Goal: Information Seeking & Learning: Learn about a topic

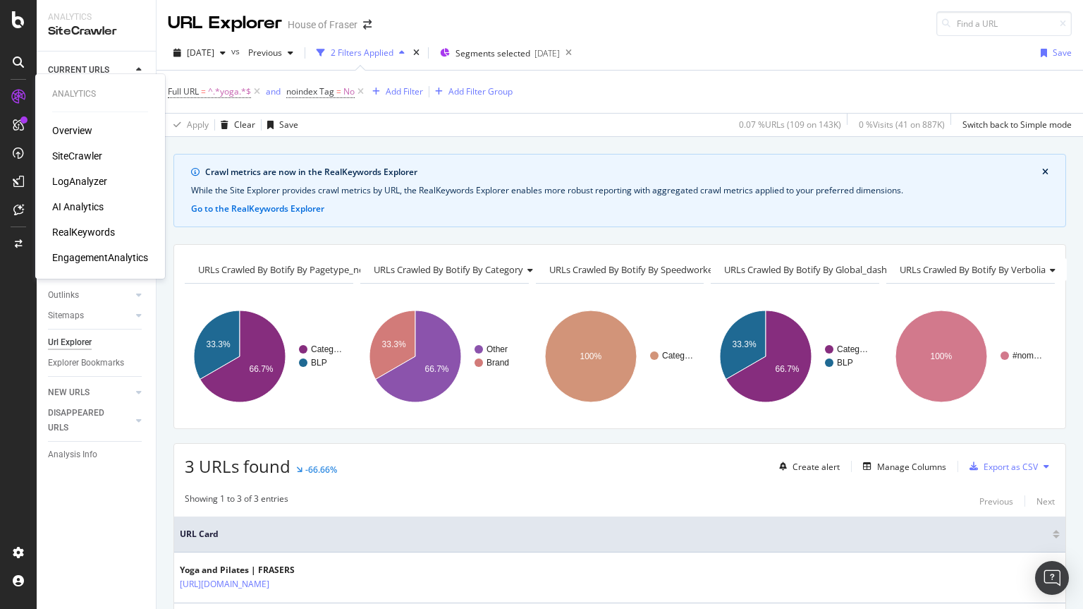
click at [18, 96] on icon at bounding box center [18, 97] width 14 height 14
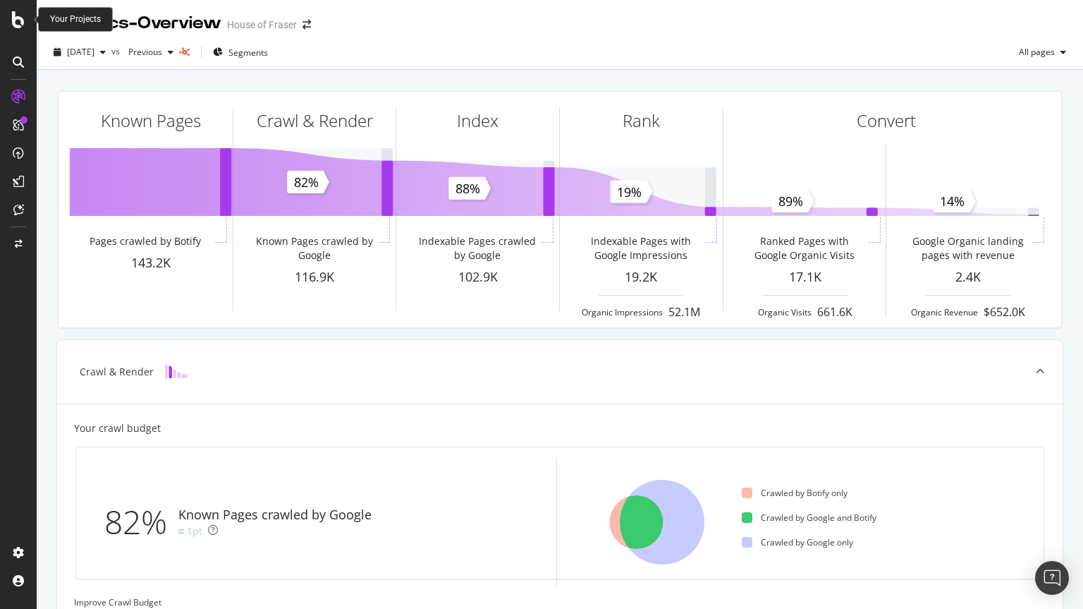
click at [16, 27] on icon at bounding box center [18, 19] width 13 height 17
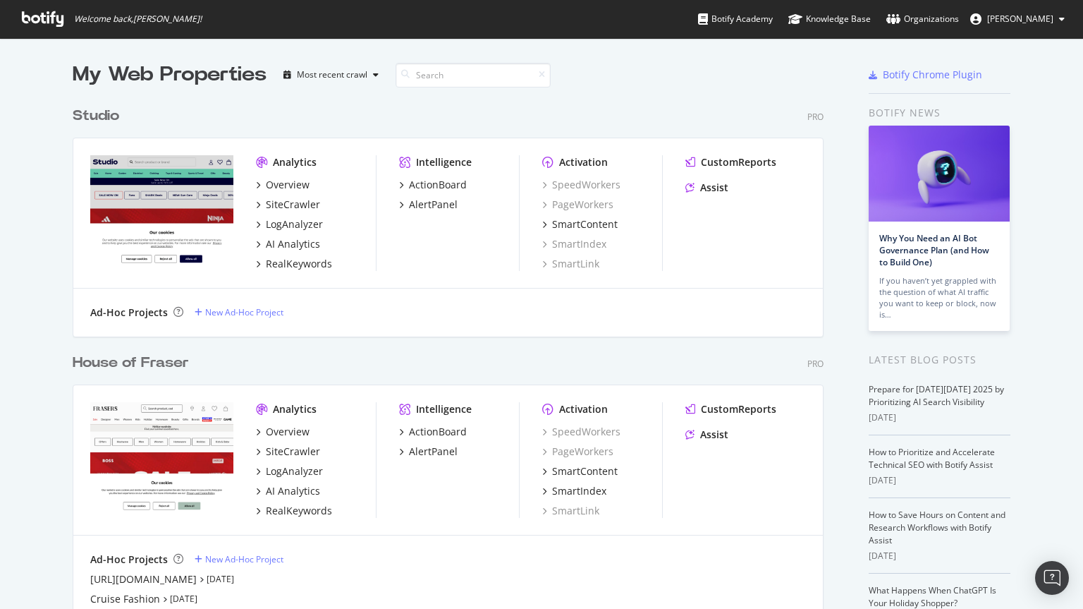
click at [135, 367] on div "House of Fraser" at bounding box center [131, 363] width 116 height 20
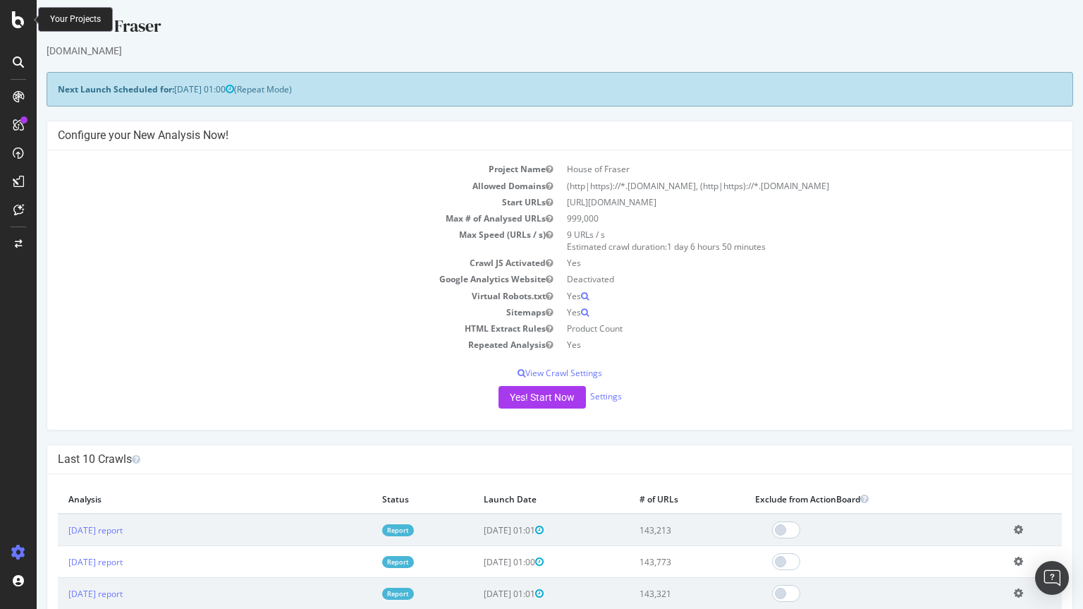
click at [21, 19] on icon at bounding box center [18, 19] width 13 height 17
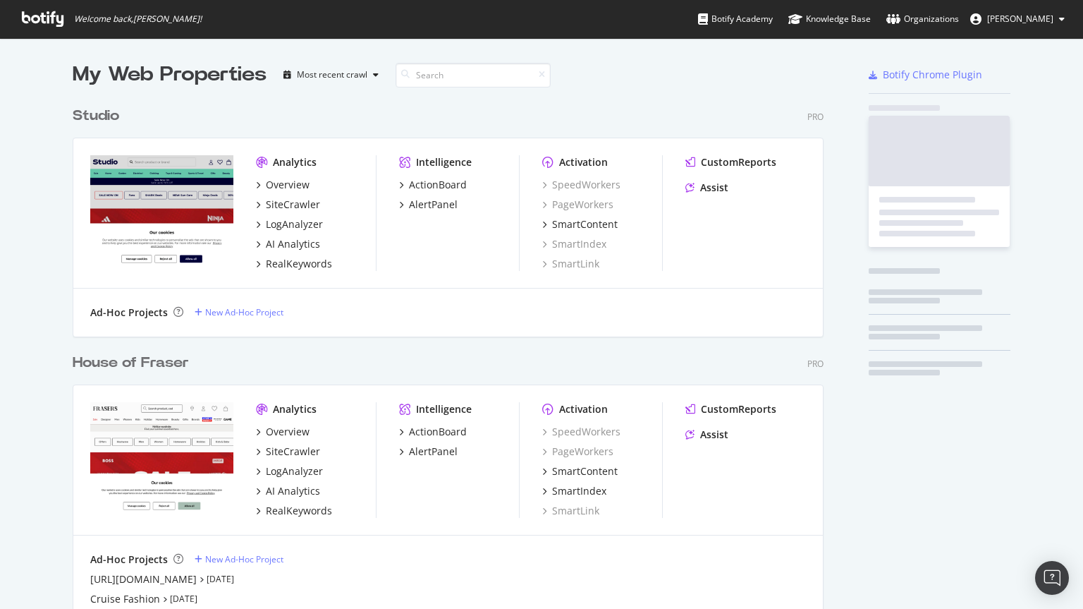
scroll to position [598, 1062]
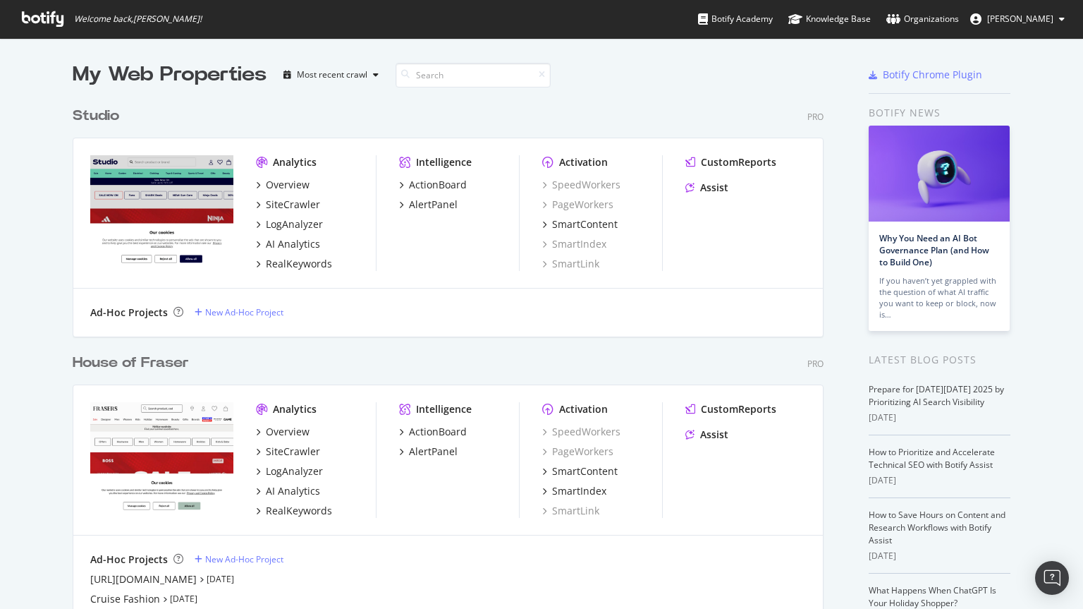
click at [118, 356] on div "House of Fraser" at bounding box center [131, 363] width 116 height 20
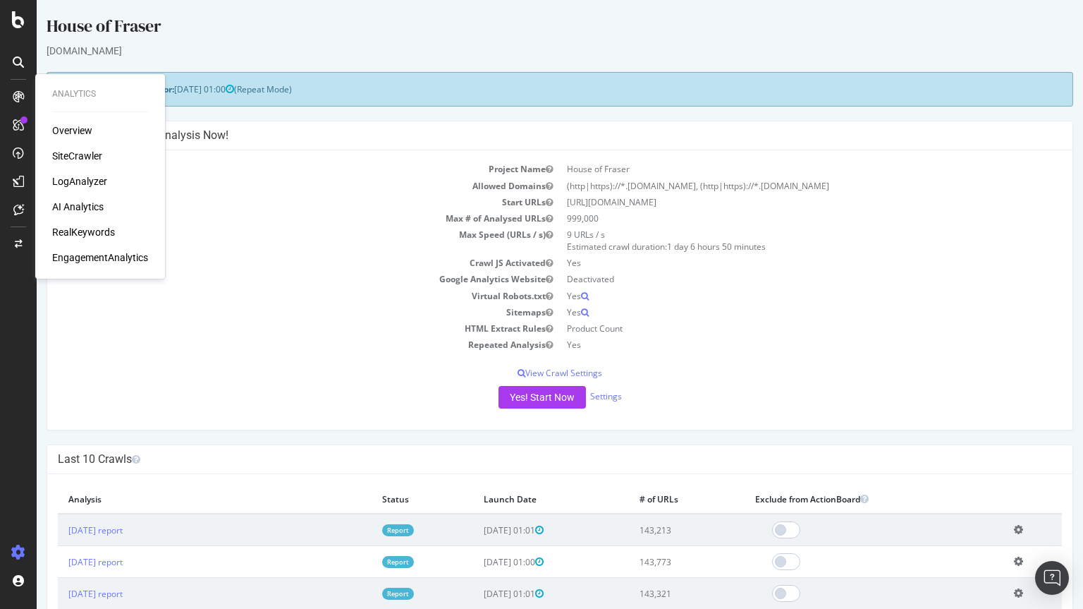
click at [70, 153] on div "SiteCrawler" at bounding box center [77, 156] width 50 height 14
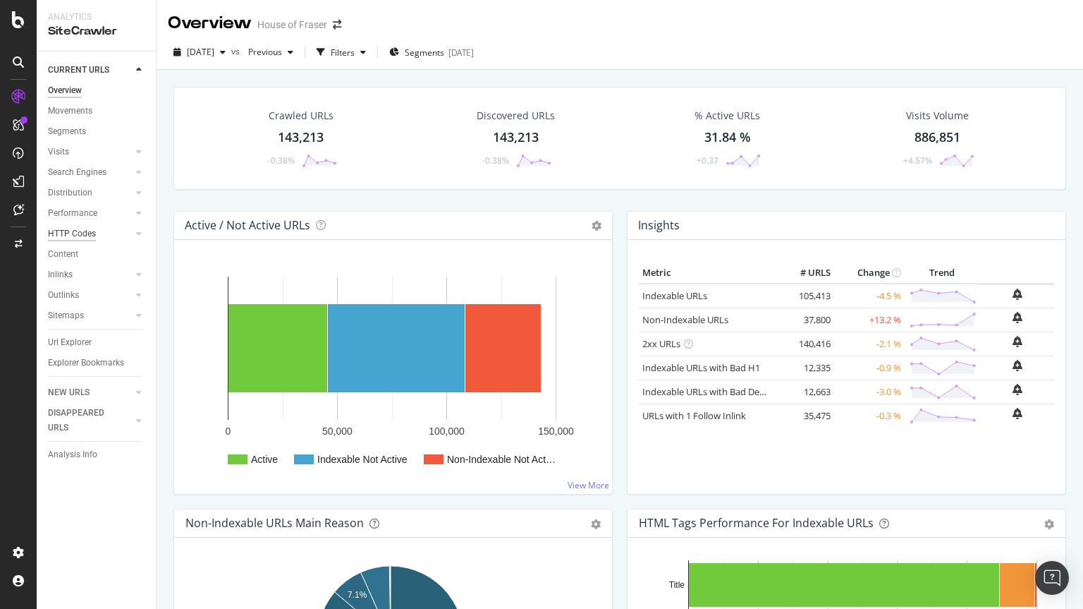
click at [67, 236] on div "HTTP Codes" at bounding box center [72, 233] width 48 height 15
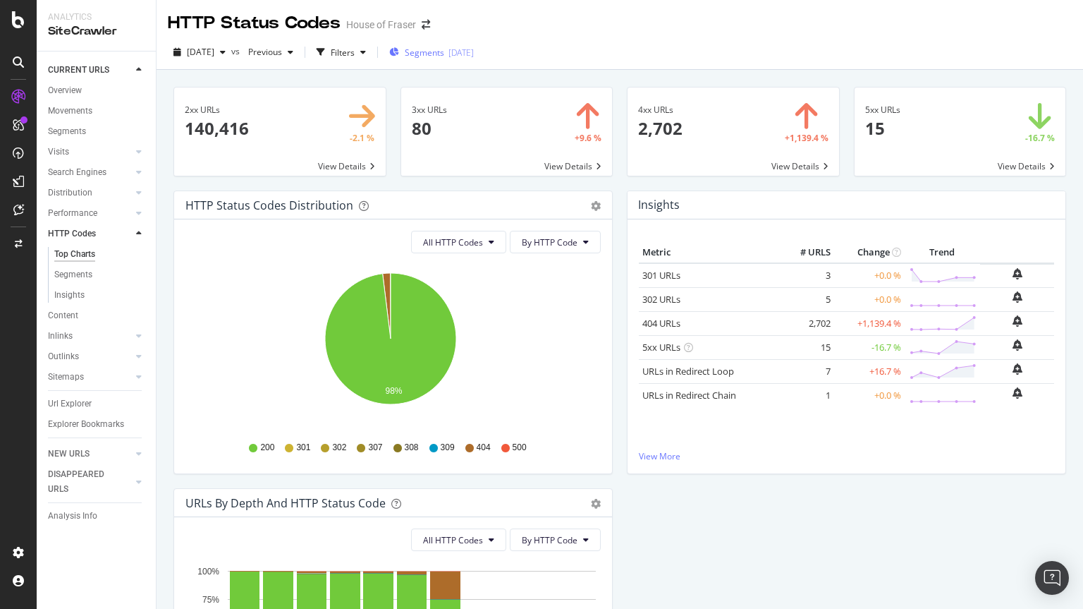
click at [444, 57] on span "Segments" at bounding box center [424, 53] width 39 height 12
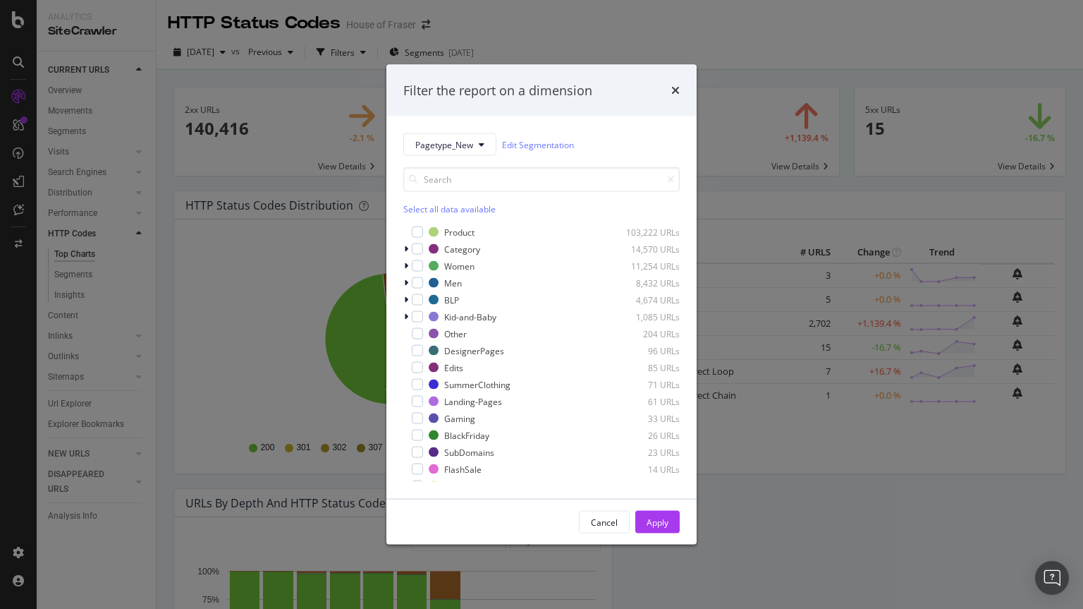
click at [449, 206] on div "Select all data available" at bounding box center [541, 209] width 276 height 12
click at [421, 229] on div "modal" at bounding box center [417, 231] width 11 height 11
click at [655, 517] on div "Apply" at bounding box center [658, 522] width 22 height 12
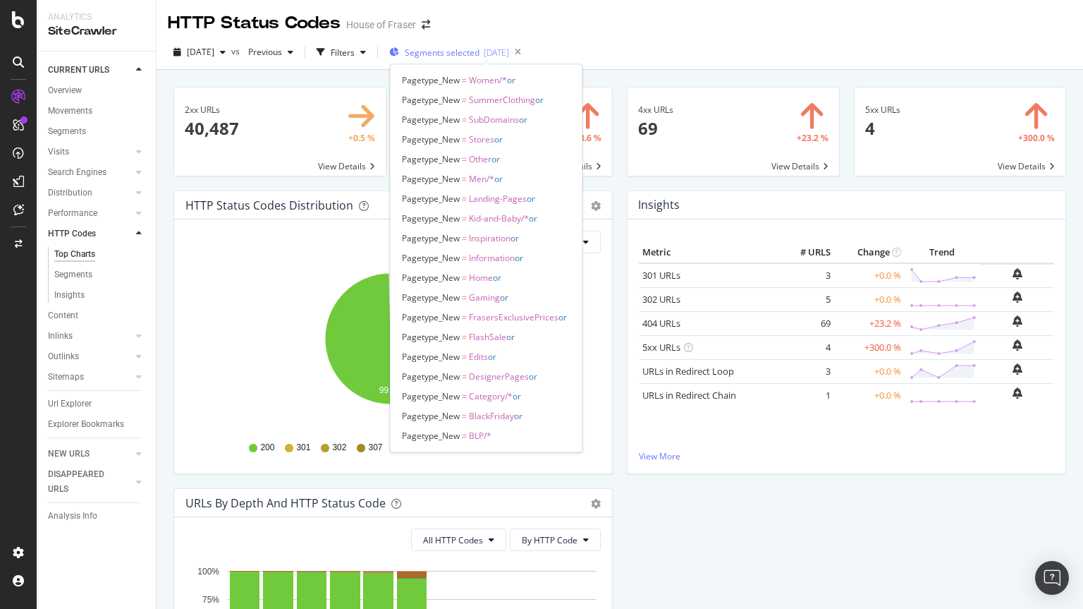
click at [480, 47] on span "Segments selected" at bounding box center [442, 53] width 75 height 12
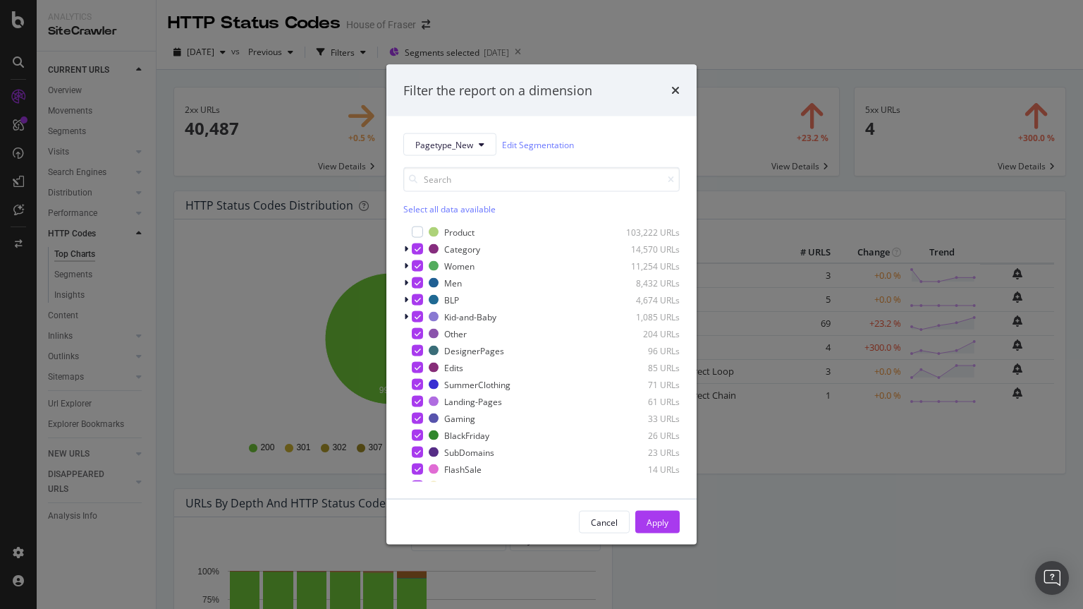
click at [417, 207] on div "Select all data available" at bounding box center [541, 209] width 276 height 12
click at [664, 525] on div "Apply" at bounding box center [658, 522] width 22 height 12
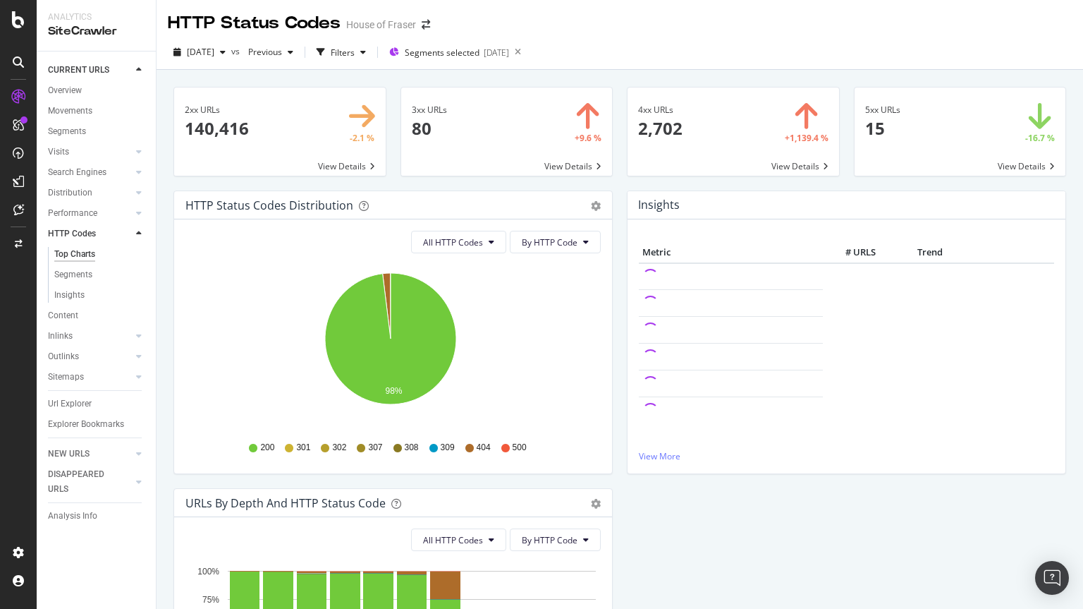
click at [714, 136] on span at bounding box center [734, 131] width 212 height 88
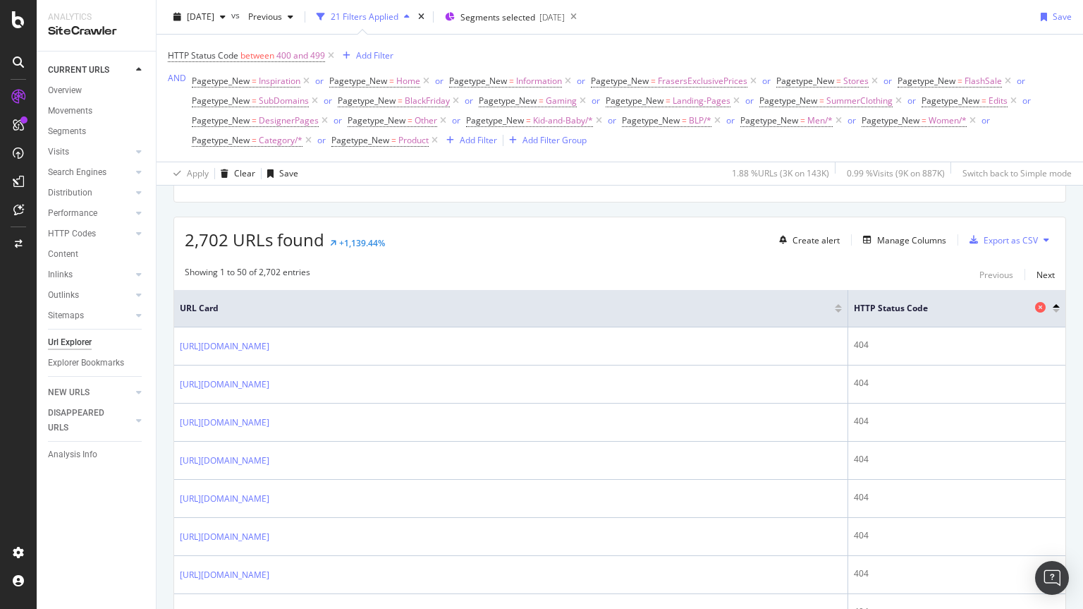
scroll to position [284, 0]
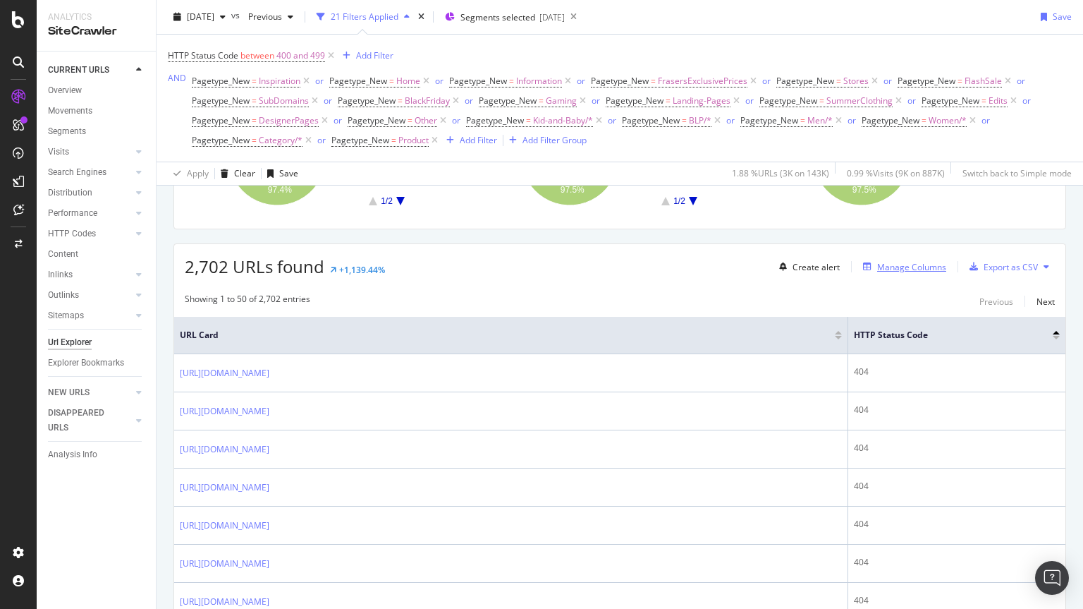
click at [894, 264] on div "Manage Columns" at bounding box center [911, 267] width 69 height 12
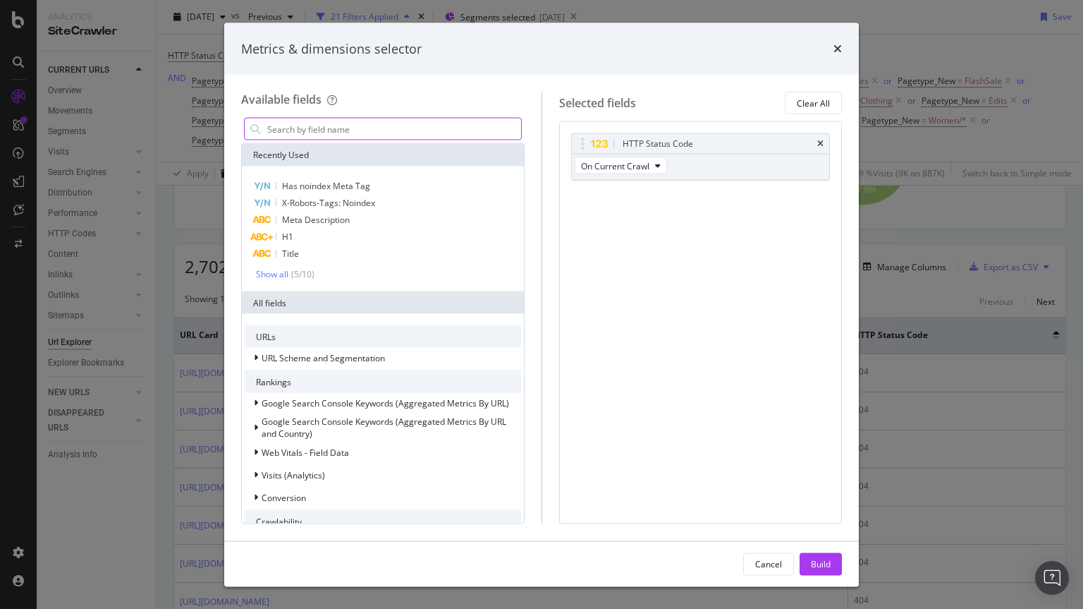
click at [326, 128] on input "modal" at bounding box center [393, 128] width 255 height 21
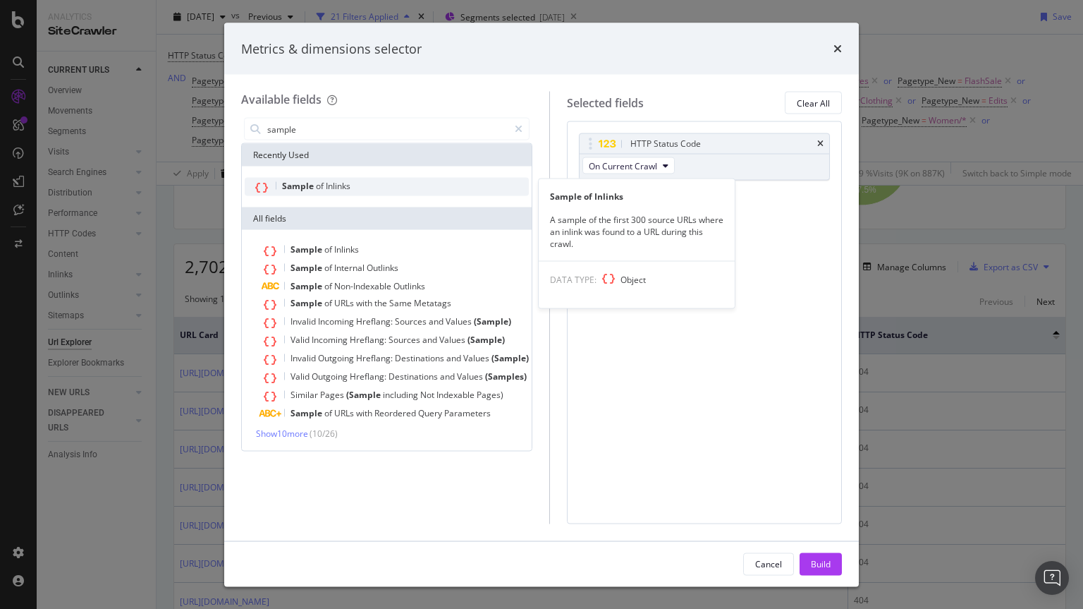
type input "sample"
click at [315, 180] on span "Sample" at bounding box center [299, 186] width 34 height 12
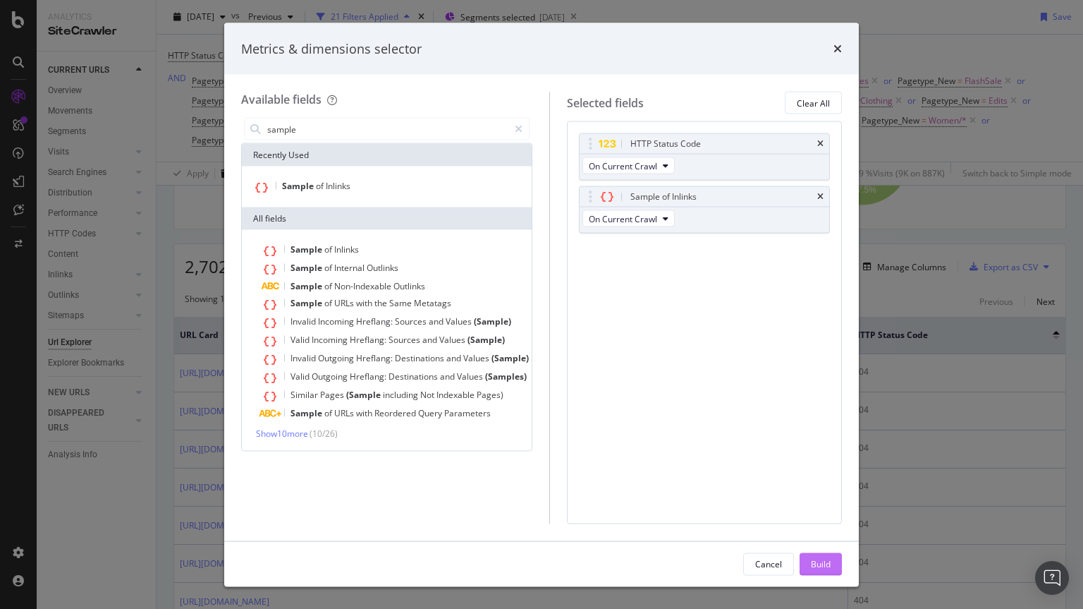
click at [816, 561] on div "Build" at bounding box center [821, 563] width 20 height 12
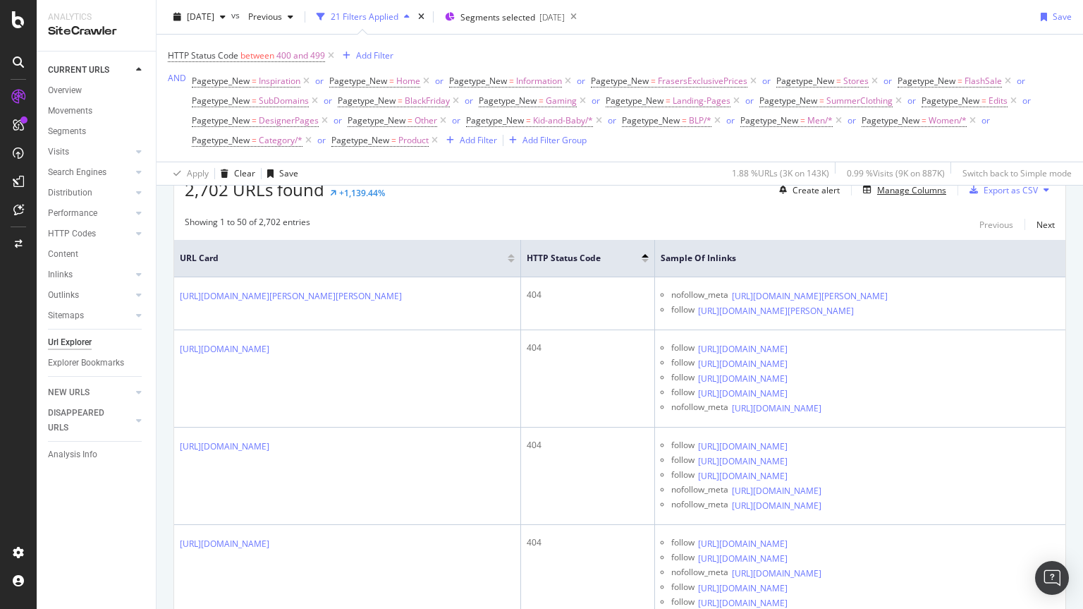
scroll to position [337, 0]
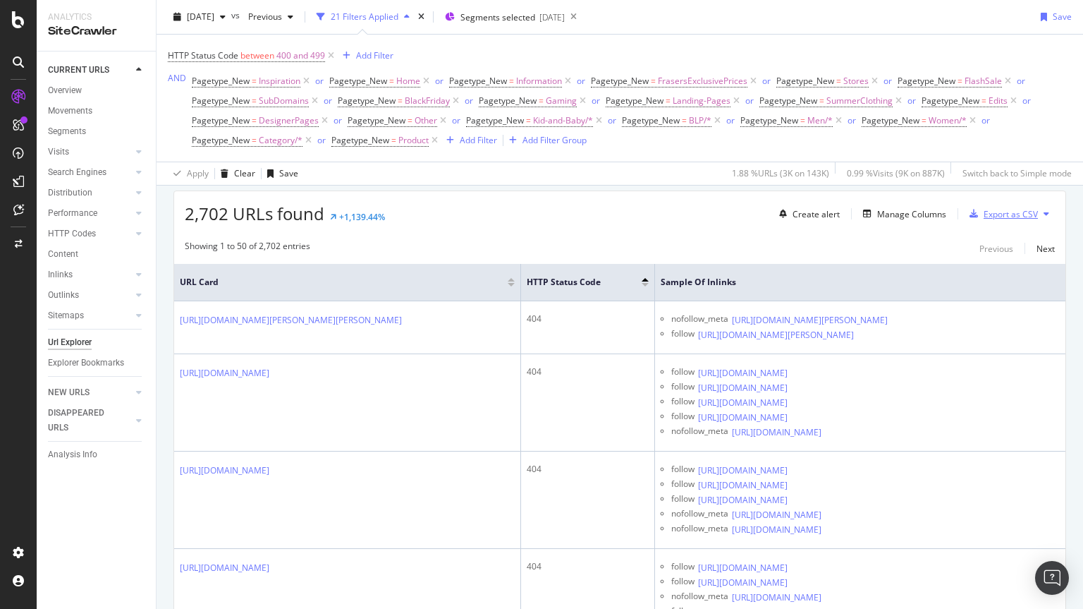
click at [1008, 215] on div "Export as CSV" at bounding box center [1011, 214] width 54 height 12
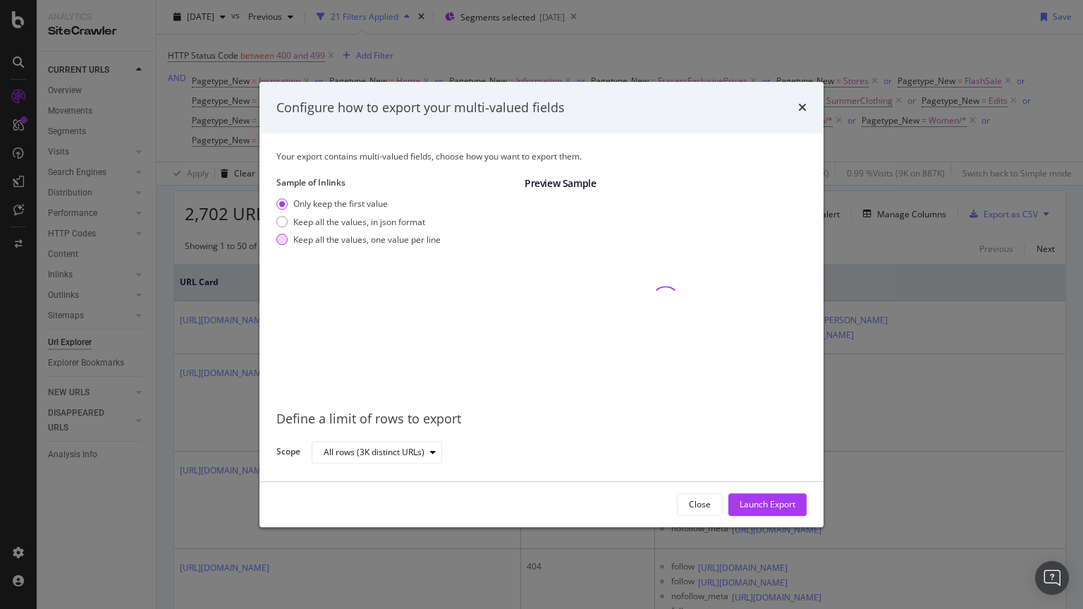
click at [285, 240] on div "modal" at bounding box center [281, 239] width 11 height 11
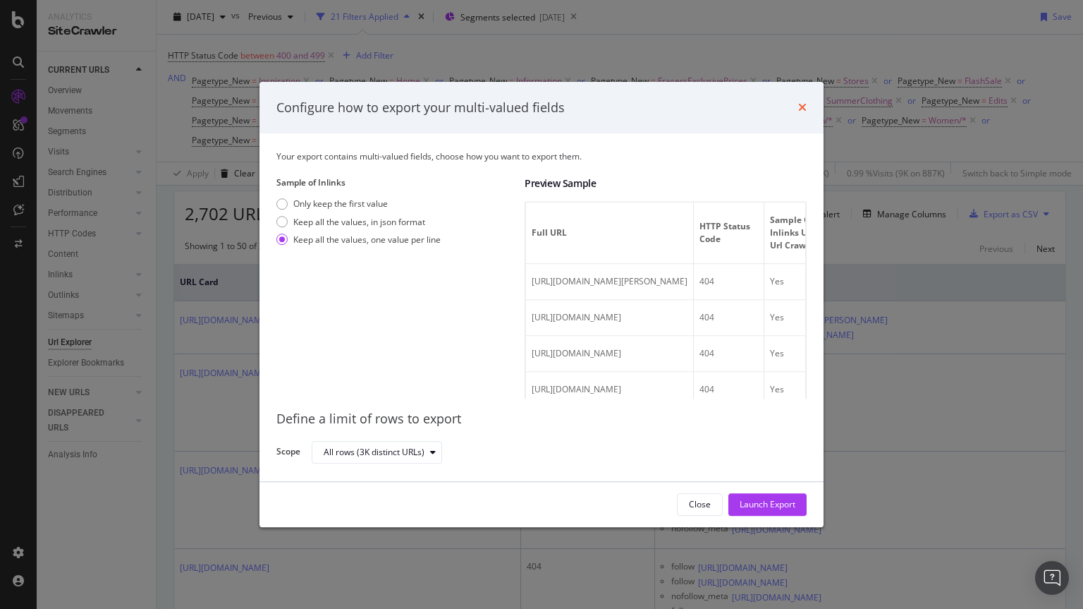
click at [800, 111] on icon "times" at bounding box center [802, 107] width 8 height 11
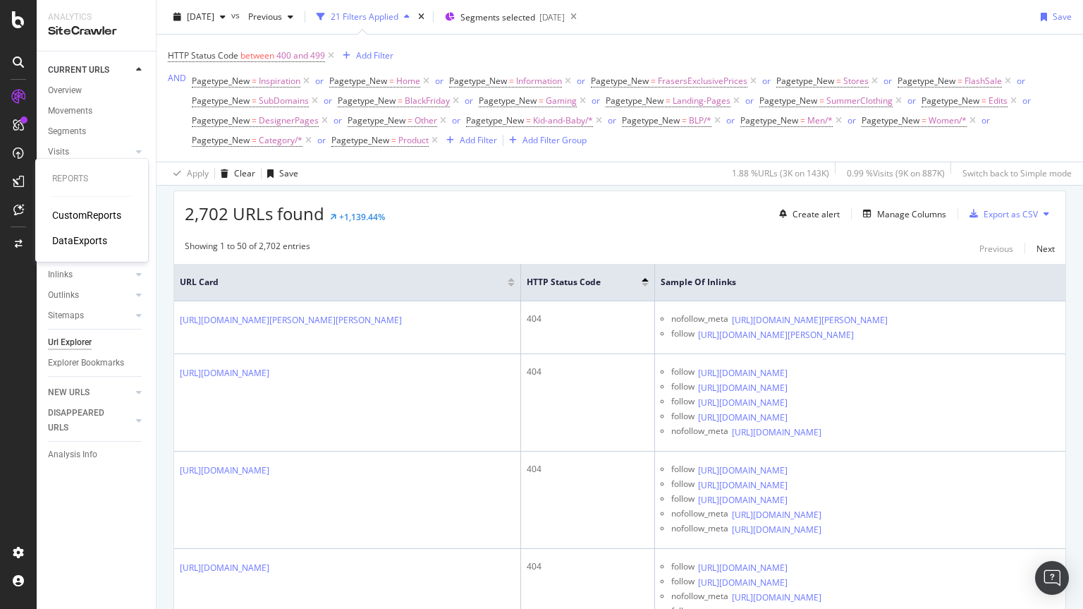
click at [61, 238] on div "DataExports" at bounding box center [79, 240] width 55 height 14
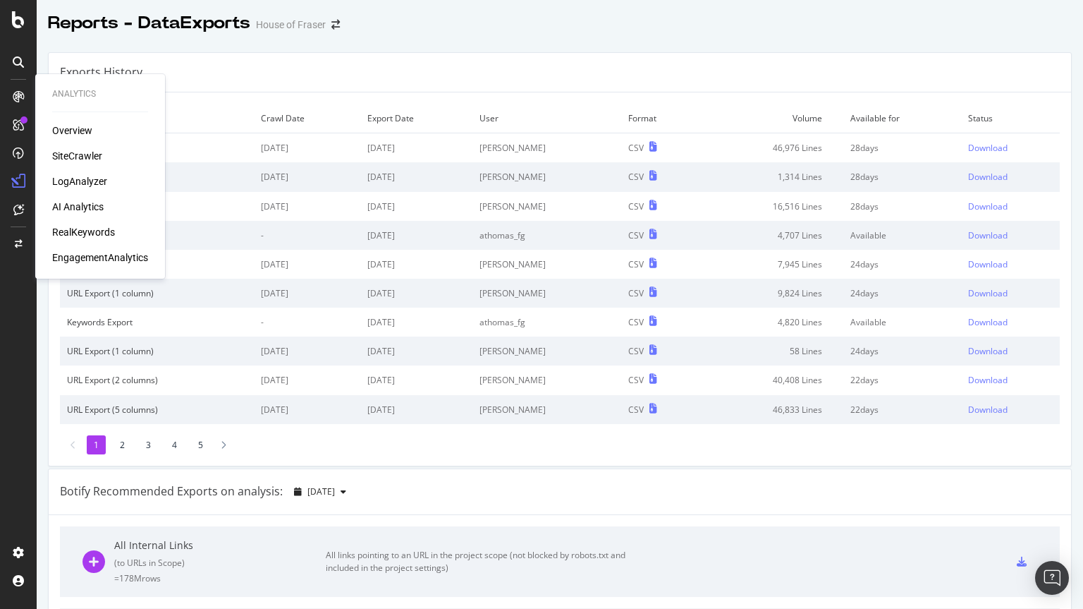
click at [60, 151] on div "SiteCrawler" at bounding box center [77, 156] width 50 height 14
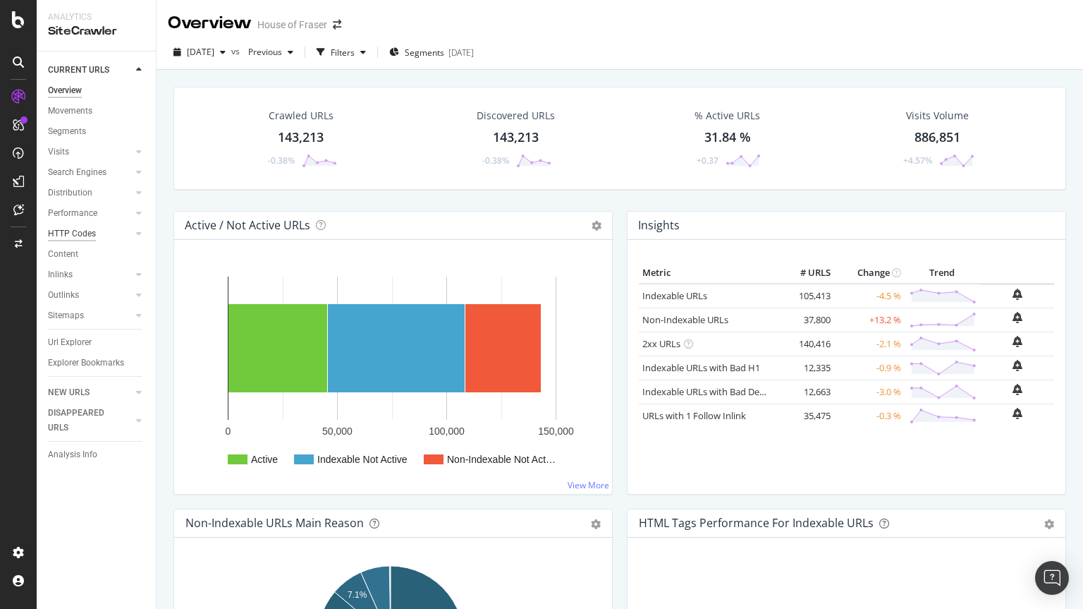
click at [79, 234] on div "HTTP Codes" at bounding box center [72, 233] width 48 height 15
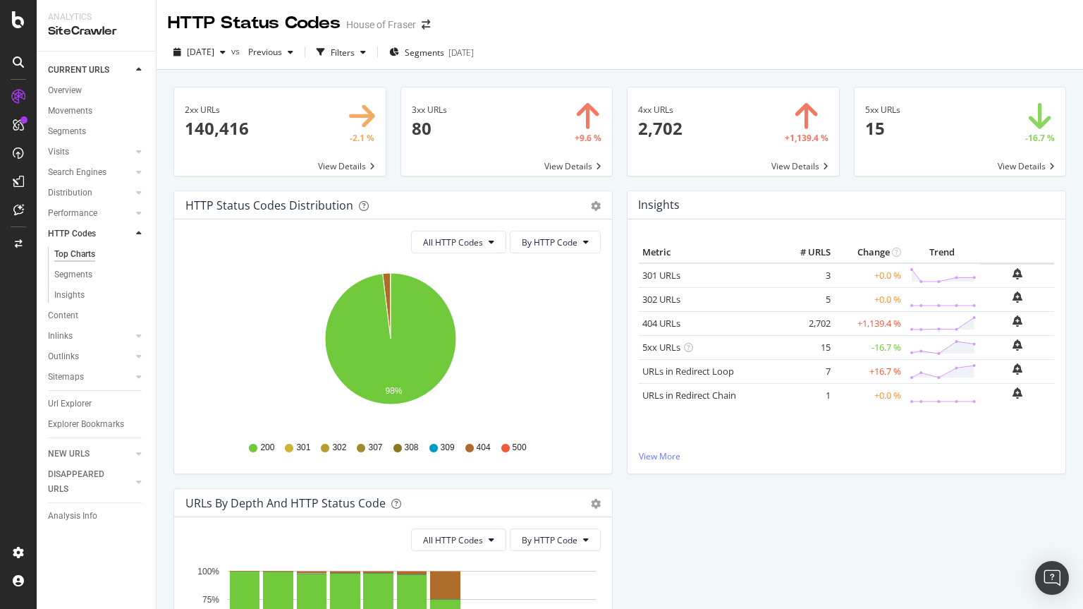
click at [712, 147] on span at bounding box center [734, 131] width 212 height 88
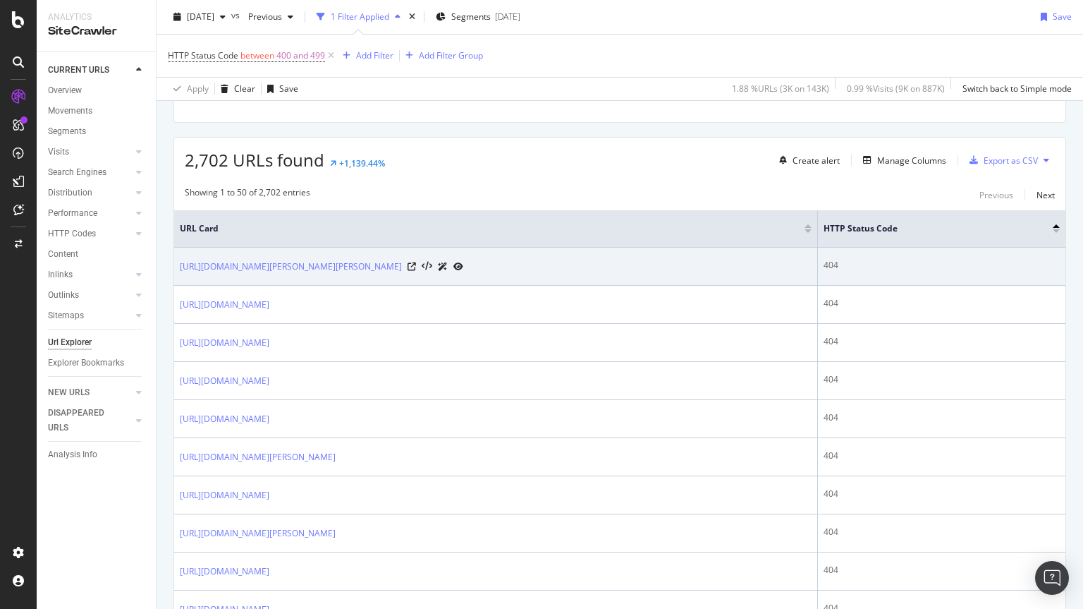
scroll to position [311, 0]
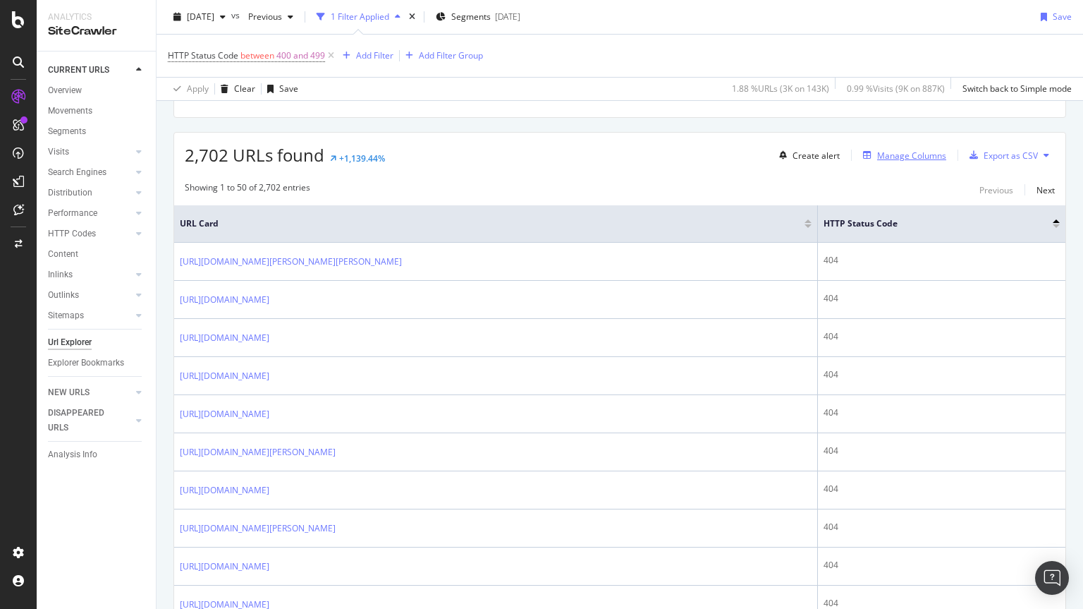
click at [906, 159] on div "Manage Columns" at bounding box center [911, 156] width 69 height 12
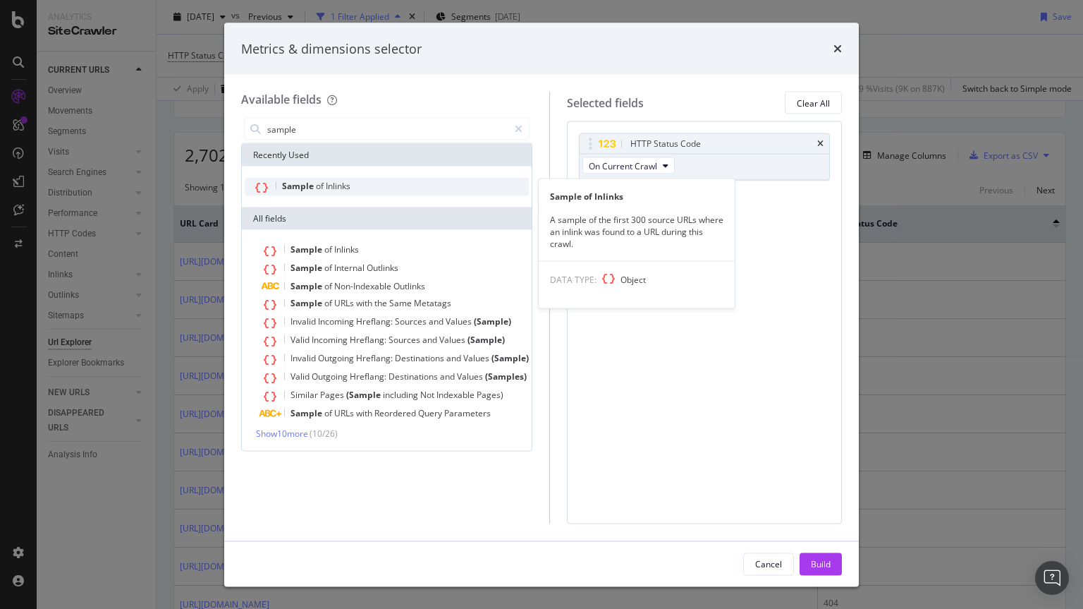
type input "sample"
click at [317, 178] on div "Sample of Inlinks" at bounding box center [387, 187] width 284 height 18
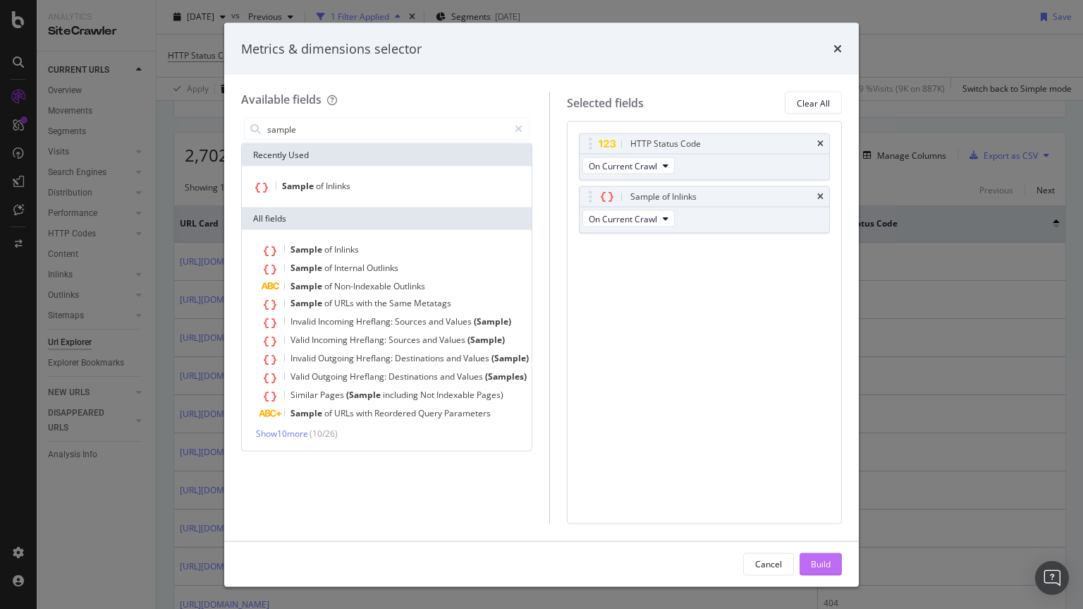
click at [822, 568] on div "Build" at bounding box center [821, 563] width 20 height 12
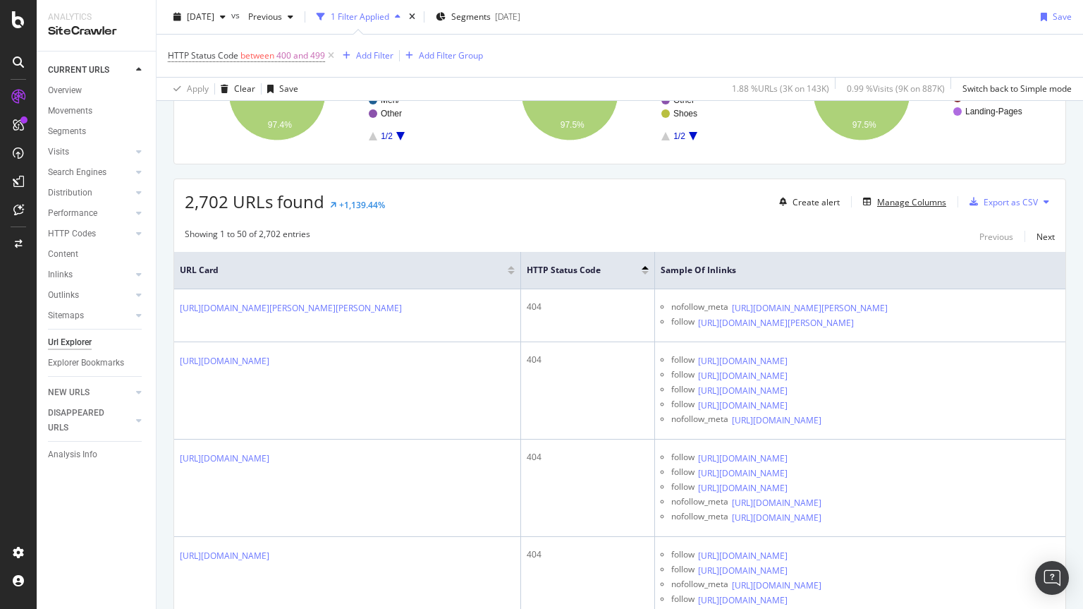
scroll to position [265, 0]
click at [987, 202] on div "Export as CSV" at bounding box center [1011, 201] width 54 height 12
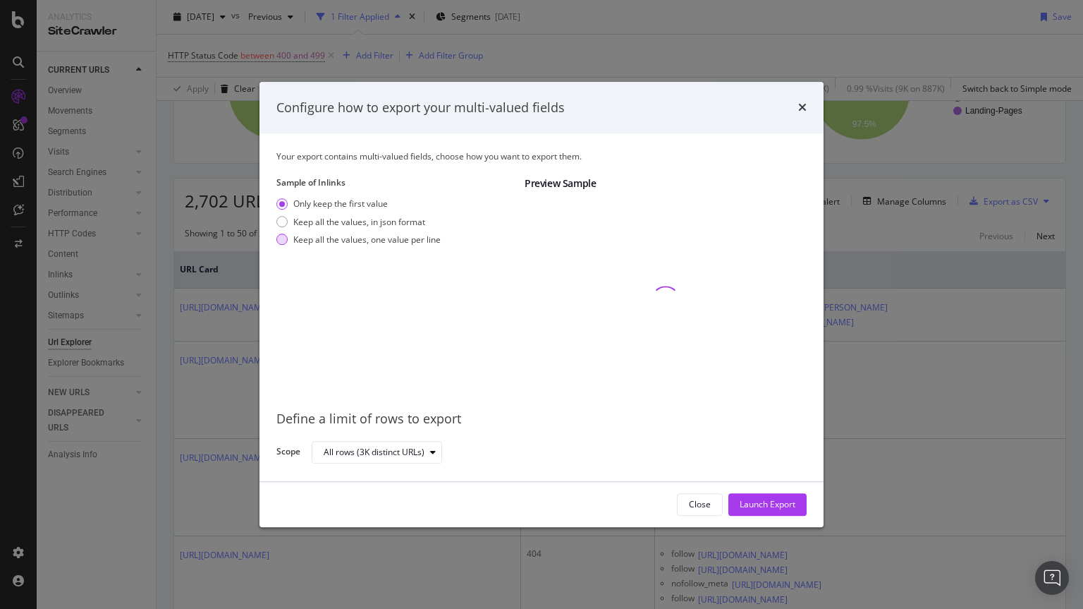
click at [282, 239] on div "modal" at bounding box center [281, 239] width 11 height 11
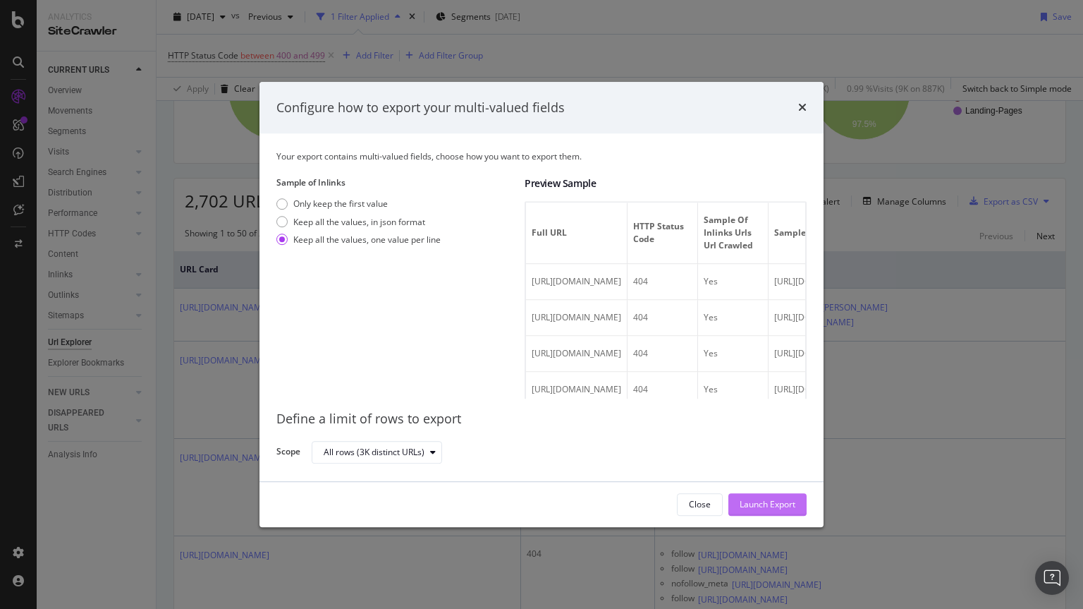
click at [778, 506] on div "Launch Export" at bounding box center [768, 505] width 56 height 12
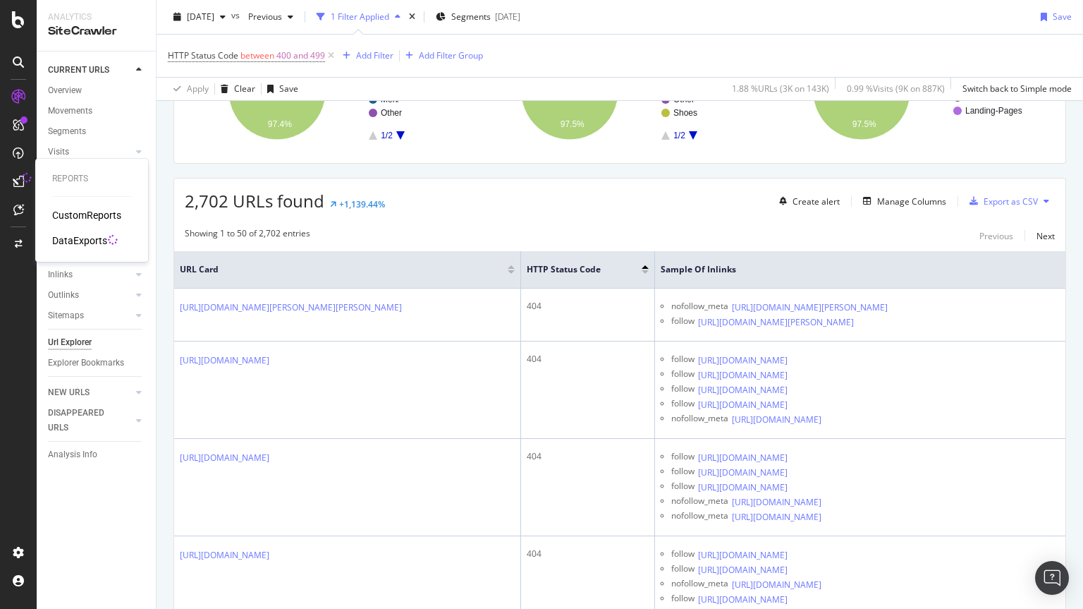
click at [104, 240] on div "DataExports" at bounding box center [79, 240] width 55 height 14
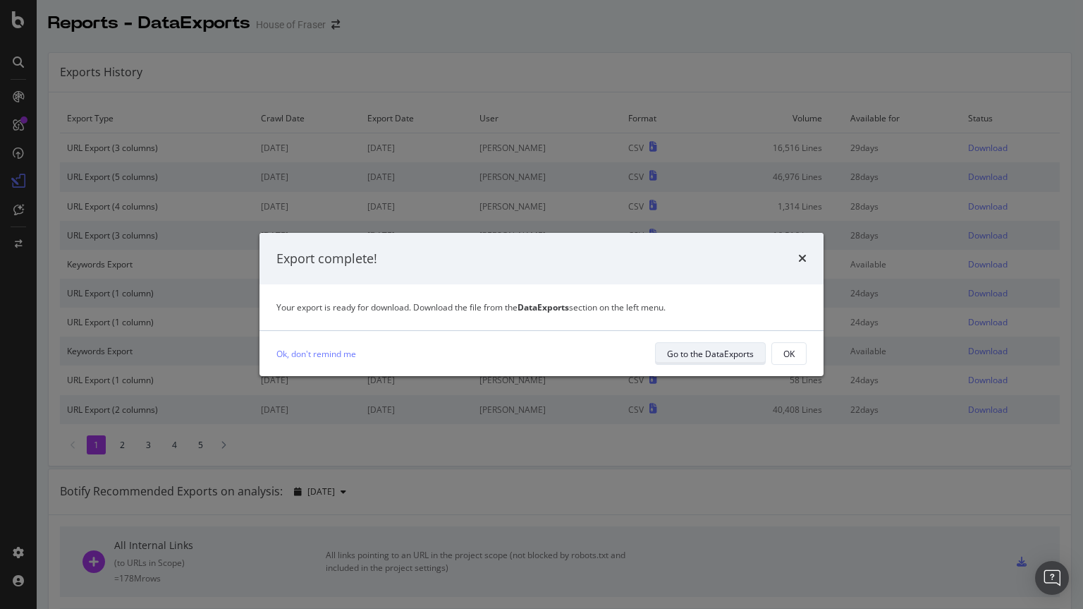
click at [741, 359] on div "Go to the DataExports" at bounding box center [710, 354] width 87 height 12
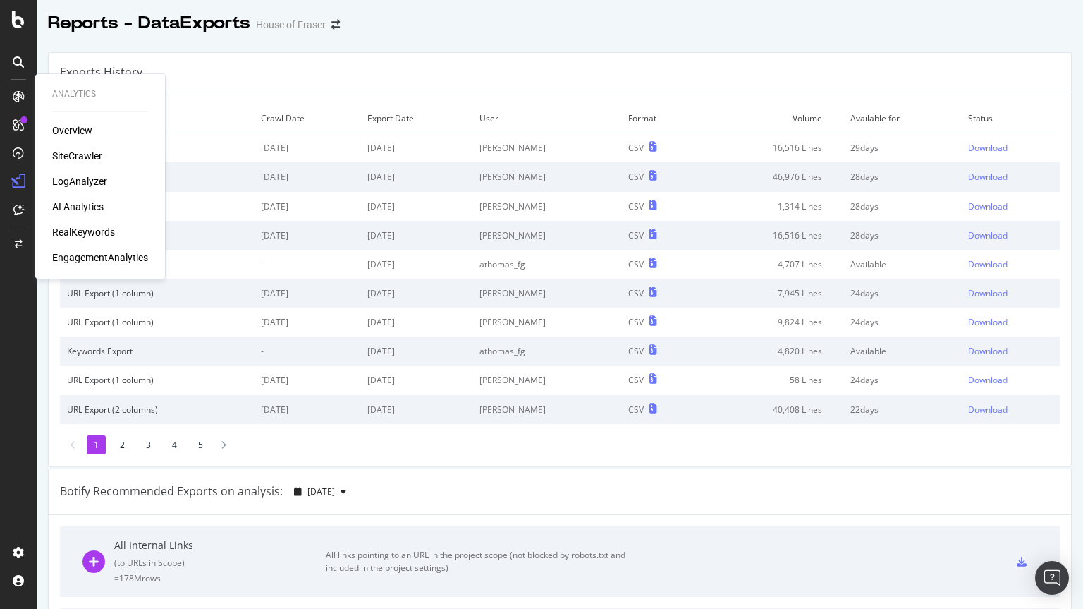
click at [78, 162] on div "SiteCrawler" at bounding box center [77, 156] width 50 height 14
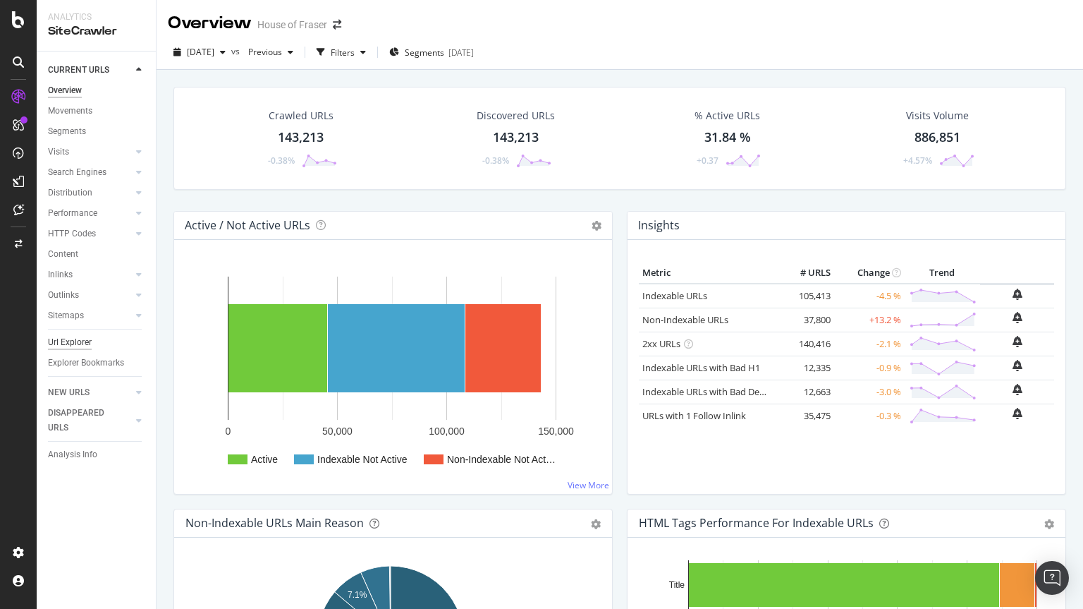
click at [72, 344] on div "Url Explorer" at bounding box center [70, 342] width 44 height 15
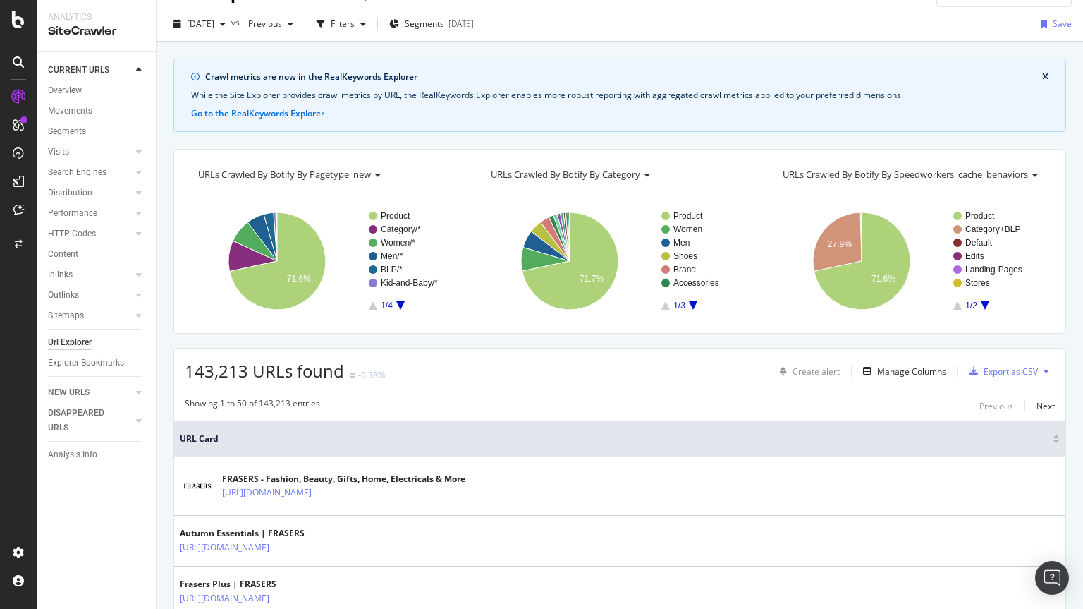
scroll to position [23, 0]
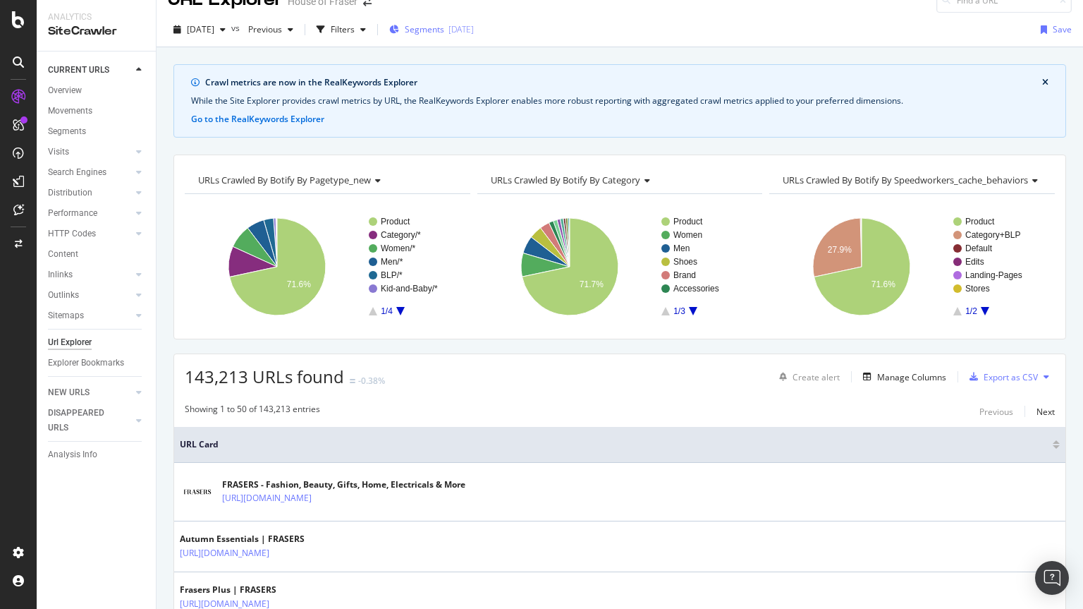
click at [444, 30] on span "Segments" at bounding box center [424, 29] width 39 height 12
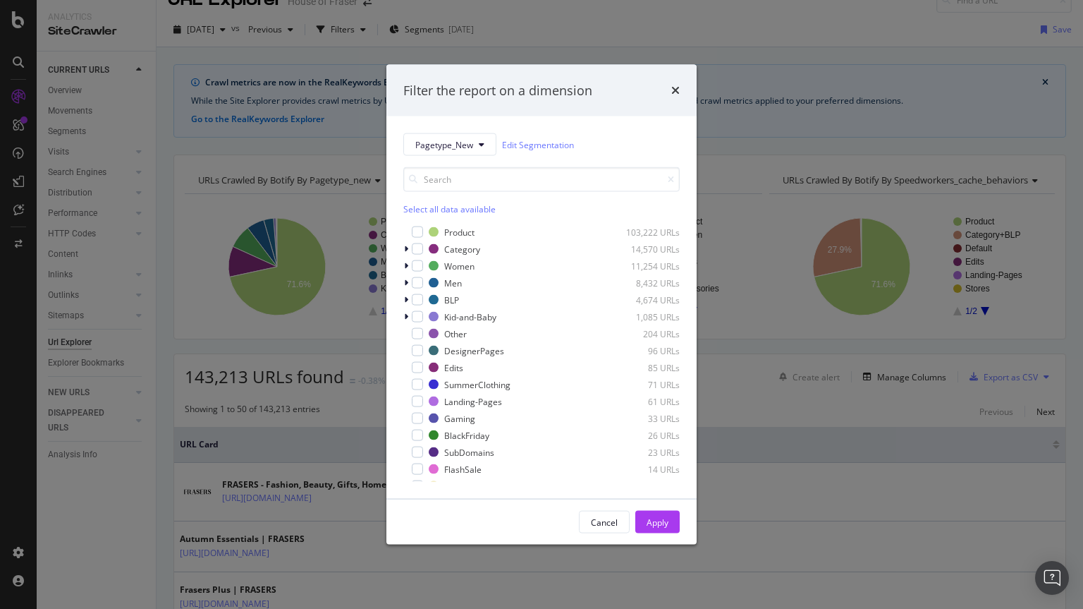
click at [421, 200] on div "Select all data available" at bounding box center [541, 191] width 276 height 48
click at [419, 208] on div "Select all data available" at bounding box center [541, 209] width 276 height 12
click at [418, 234] on icon "modal" at bounding box center [418, 231] width 6 height 7
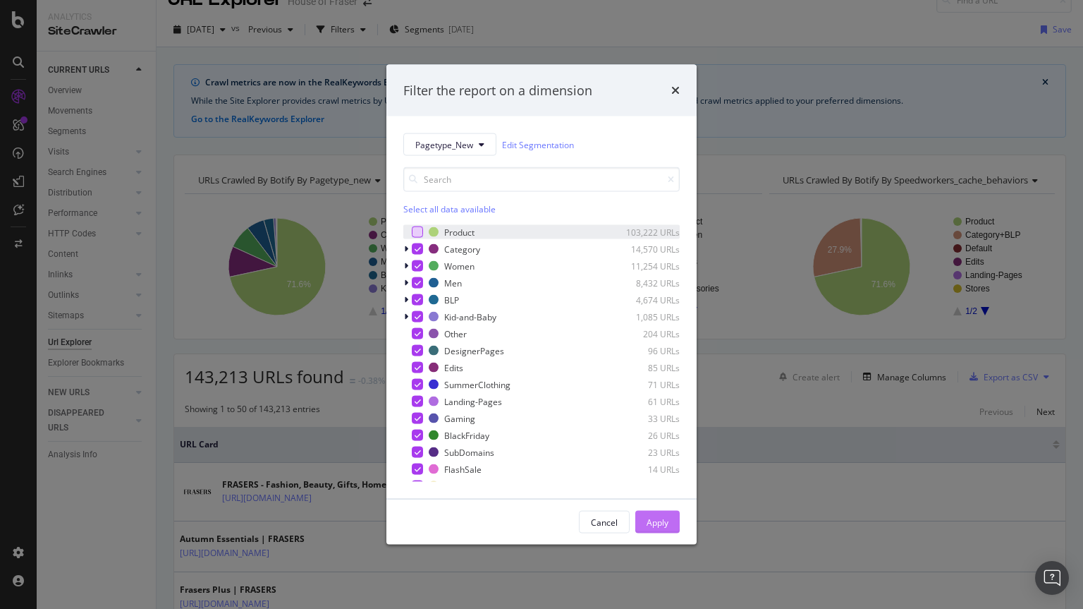
click at [656, 523] on div "Apply" at bounding box center [658, 522] width 22 height 12
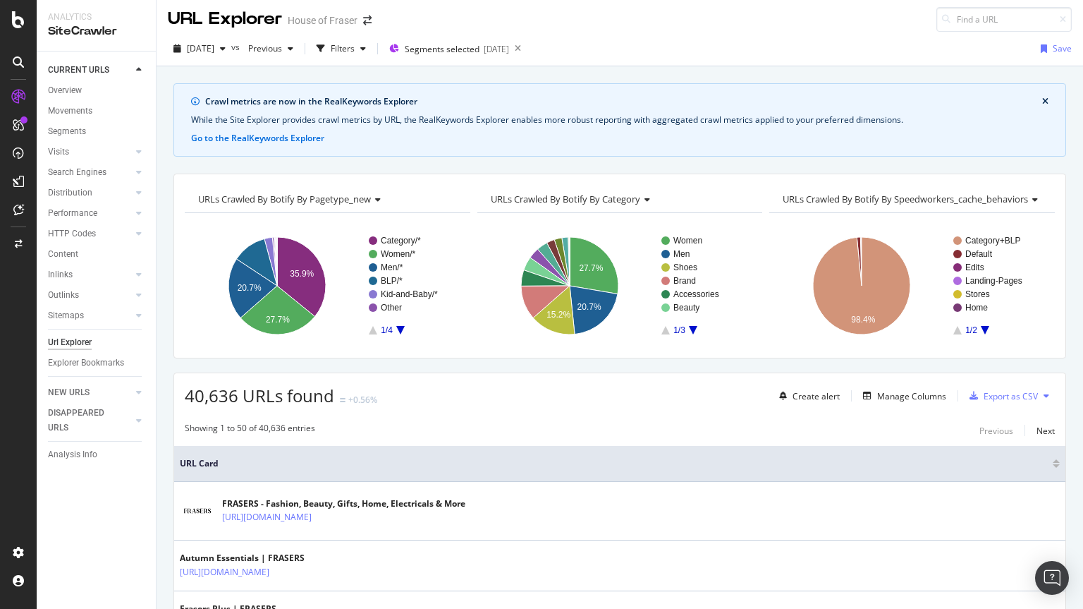
scroll to position [4, 0]
click at [355, 50] on div "Filters" at bounding box center [343, 49] width 24 height 12
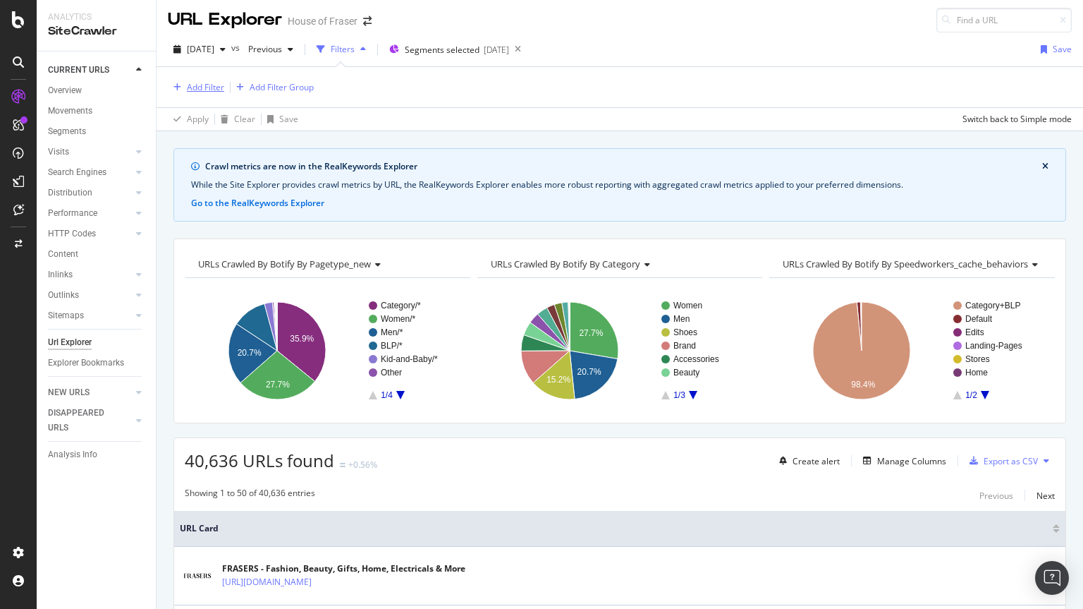
click at [193, 91] on div "Add Filter" at bounding box center [205, 87] width 37 height 12
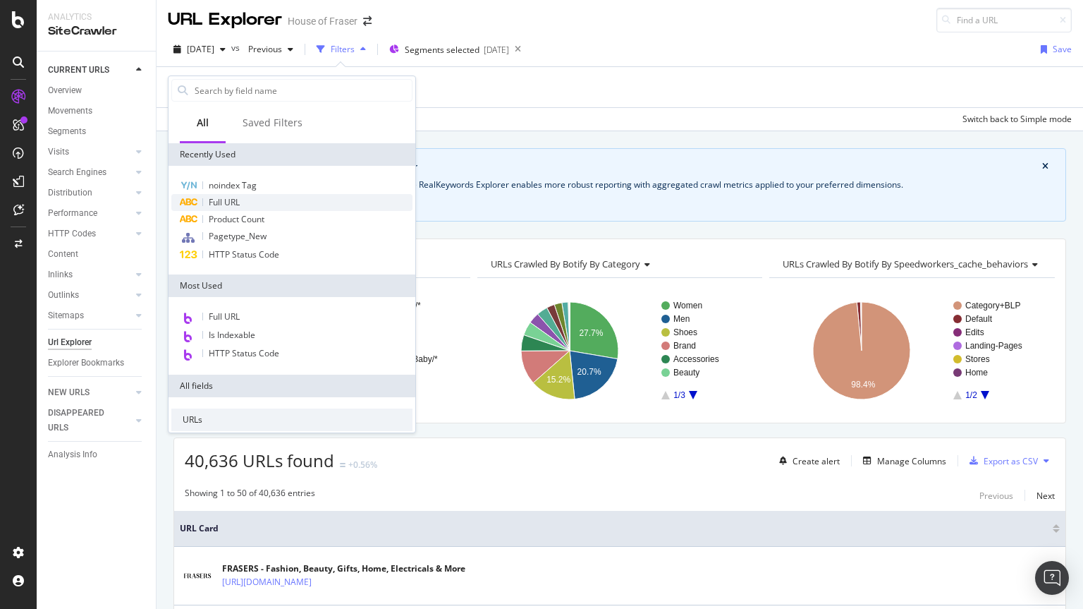
click at [255, 202] on div "Full URL" at bounding box center [291, 202] width 241 height 17
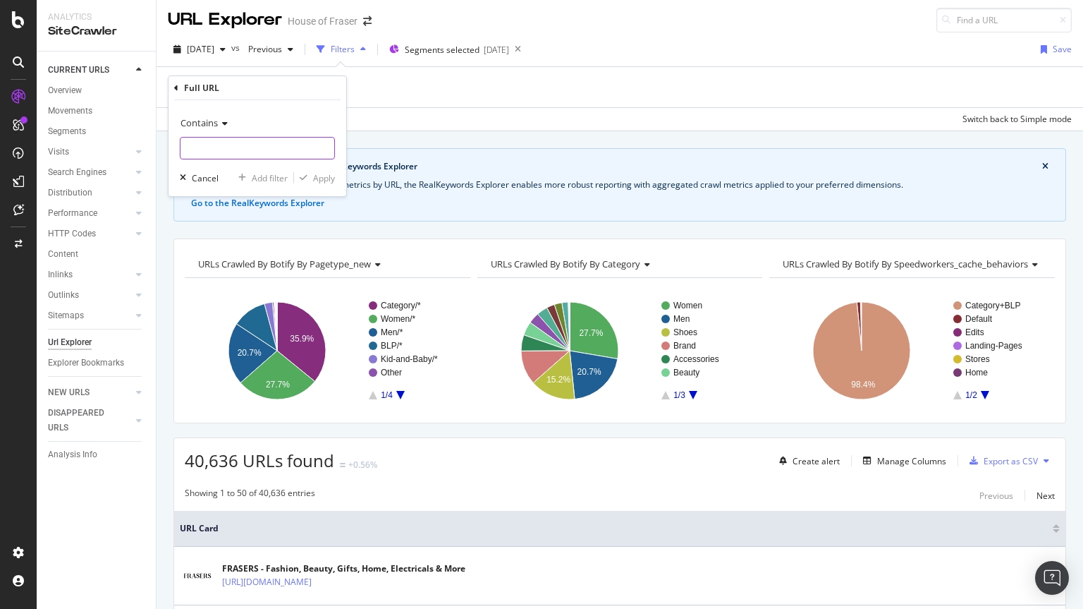
click at [217, 154] on input "text" at bounding box center [258, 148] width 154 height 23
type input "/shoes-and-boots"
click at [308, 181] on div "button" at bounding box center [303, 177] width 19 height 8
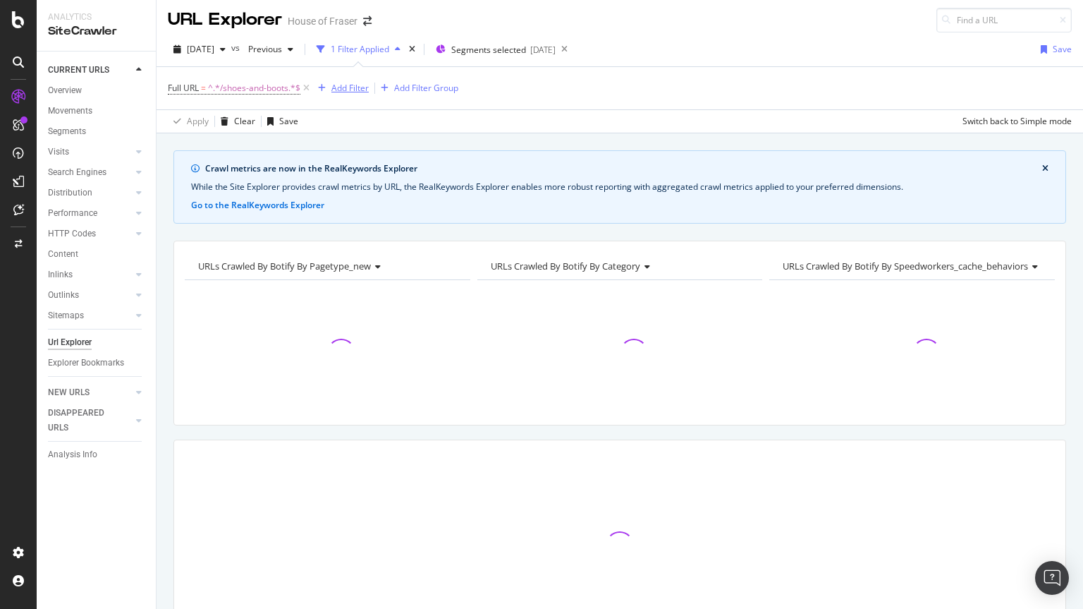
click at [342, 86] on div "Add Filter" at bounding box center [349, 88] width 37 height 12
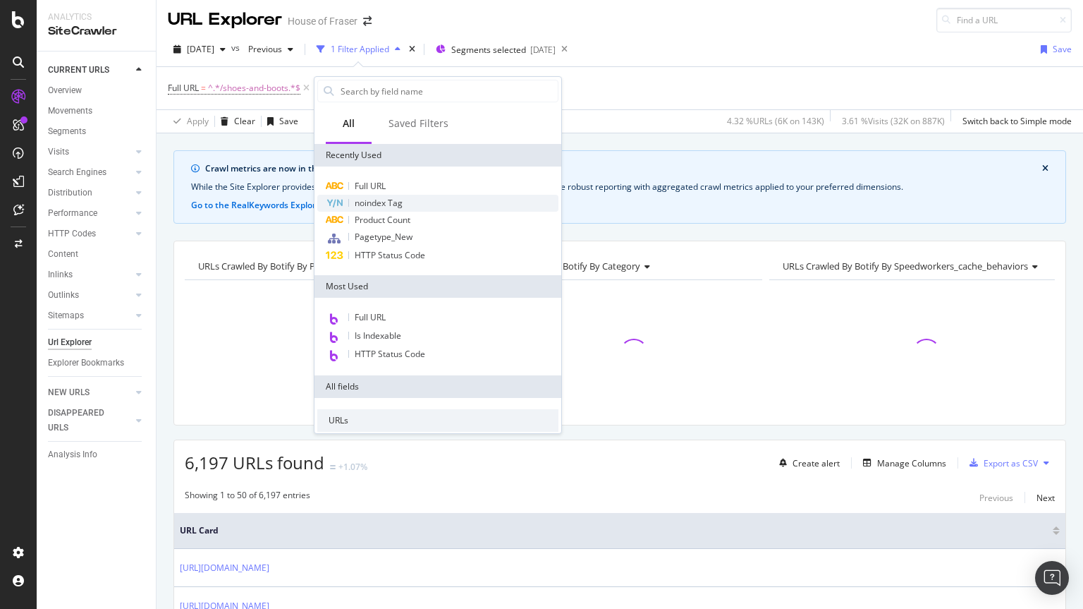
click at [363, 200] on span "noindex Tag" at bounding box center [379, 203] width 48 height 12
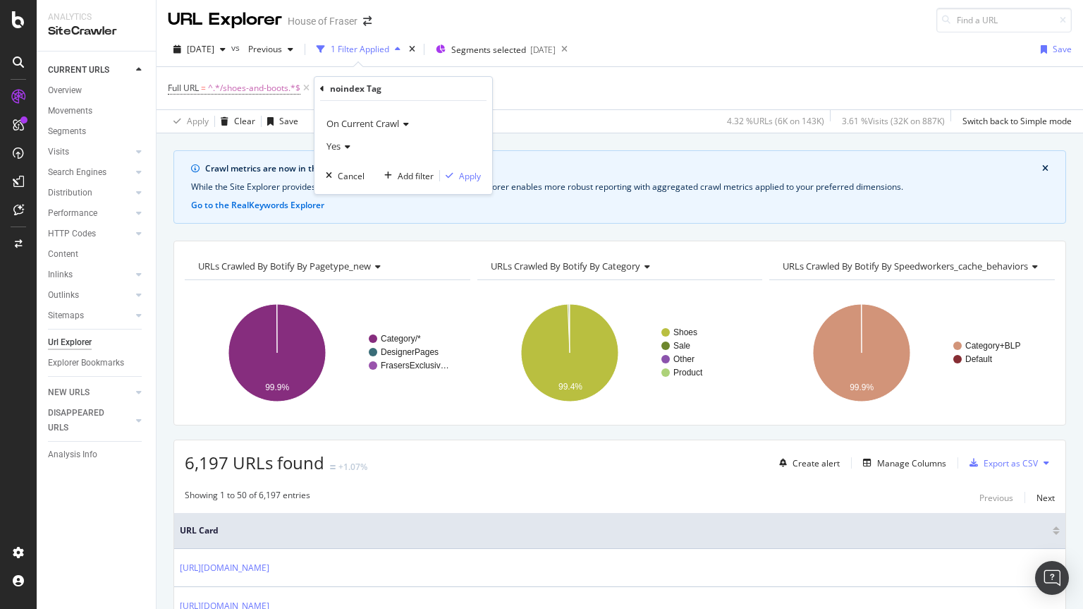
click at [343, 147] on icon at bounding box center [346, 146] width 10 height 8
click at [339, 195] on span "No" at bounding box center [338, 194] width 11 height 12
click at [471, 179] on div "Apply" at bounding box center [470, 176] width 22 height 12
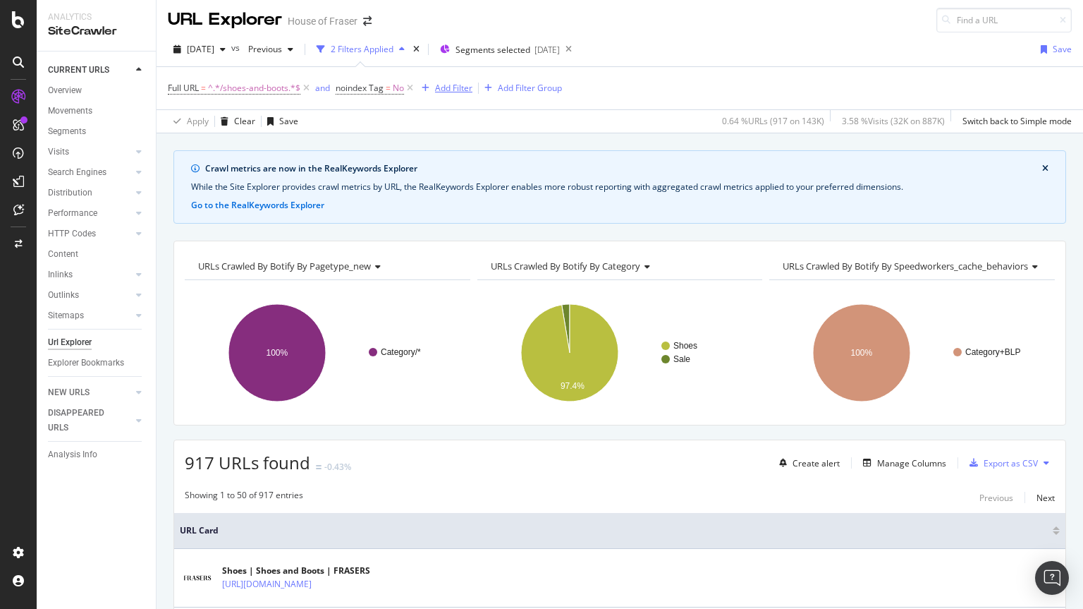
click at [456, 91] on div "Add Filter" at bounding box center [453, 88] width 37 height 12
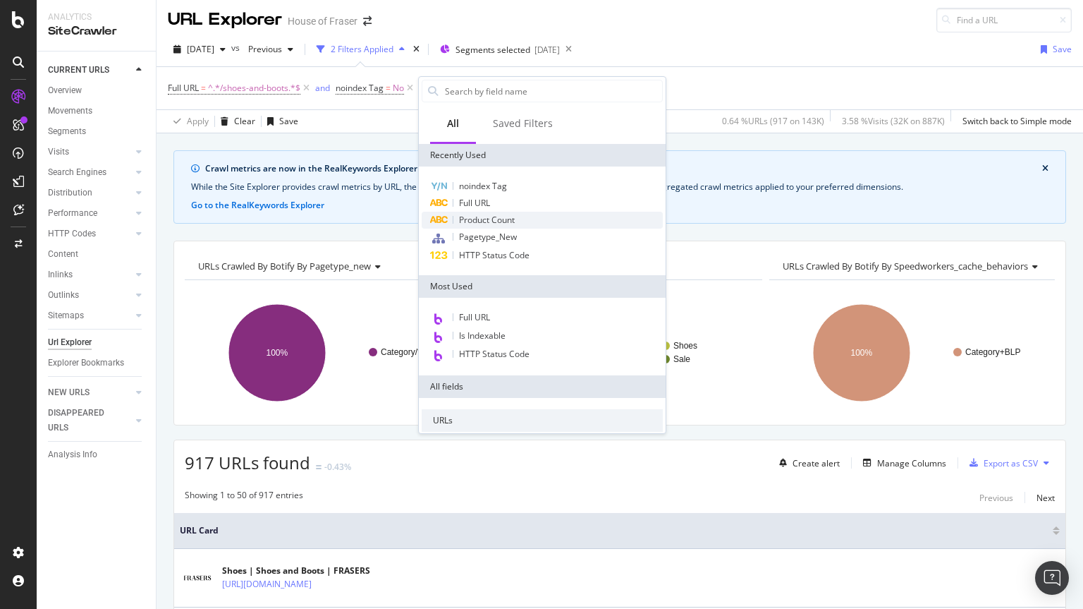
click at [483, 219] on span "Product Count" at bounding box center [487, 220] width 56 height 12
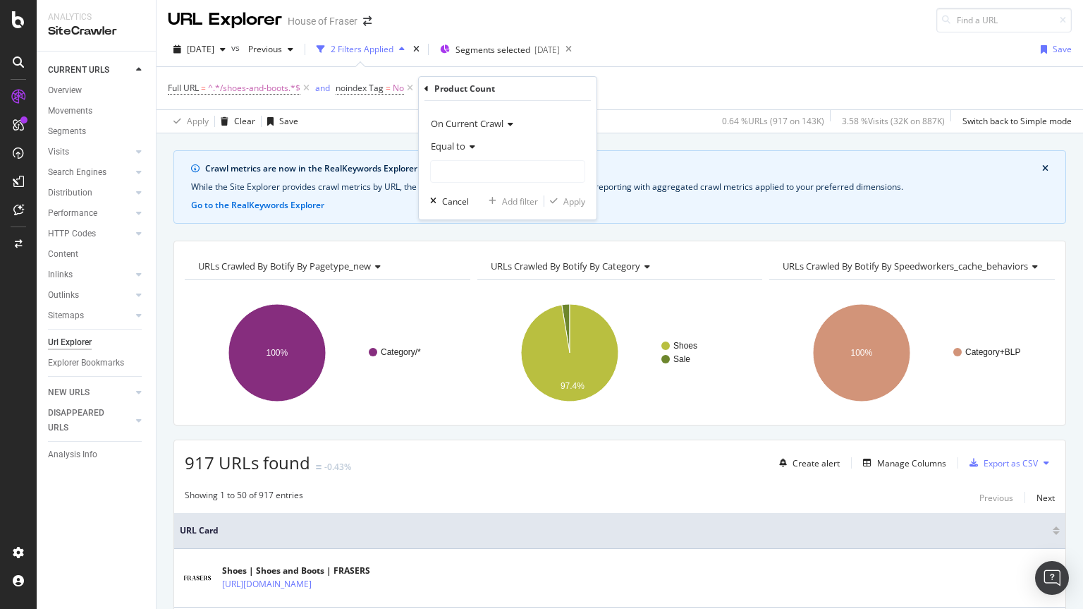
click at [453, 151] on span "Equal to" at bounding box center [448, 146] width 35 height 13
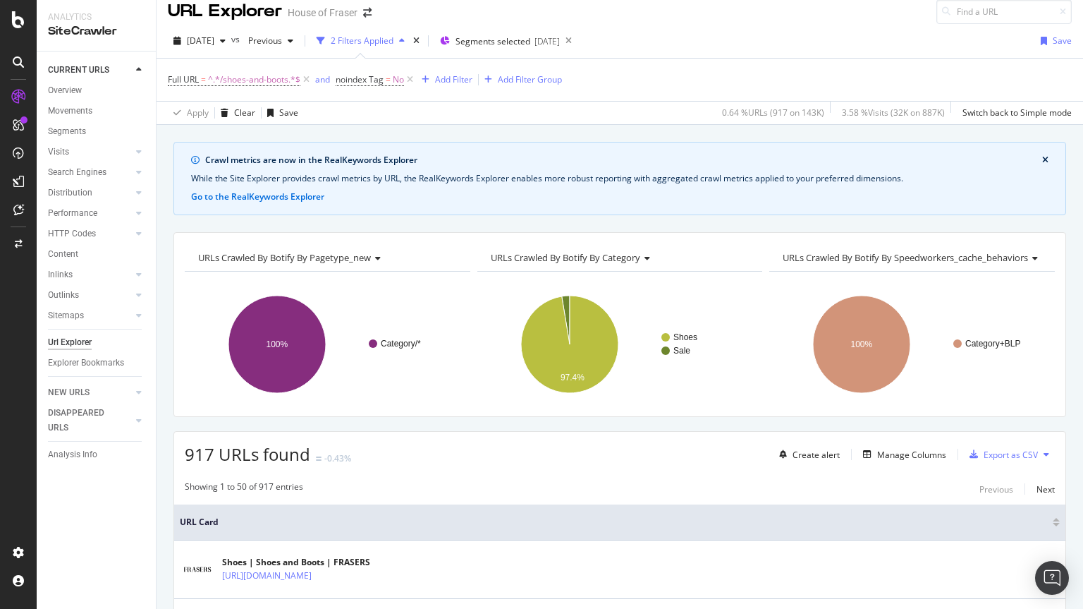
scroll to position [12, 0]
click at [455, 78] on div "Add Filter" at bounding box center [453, 79] width 37 height 12
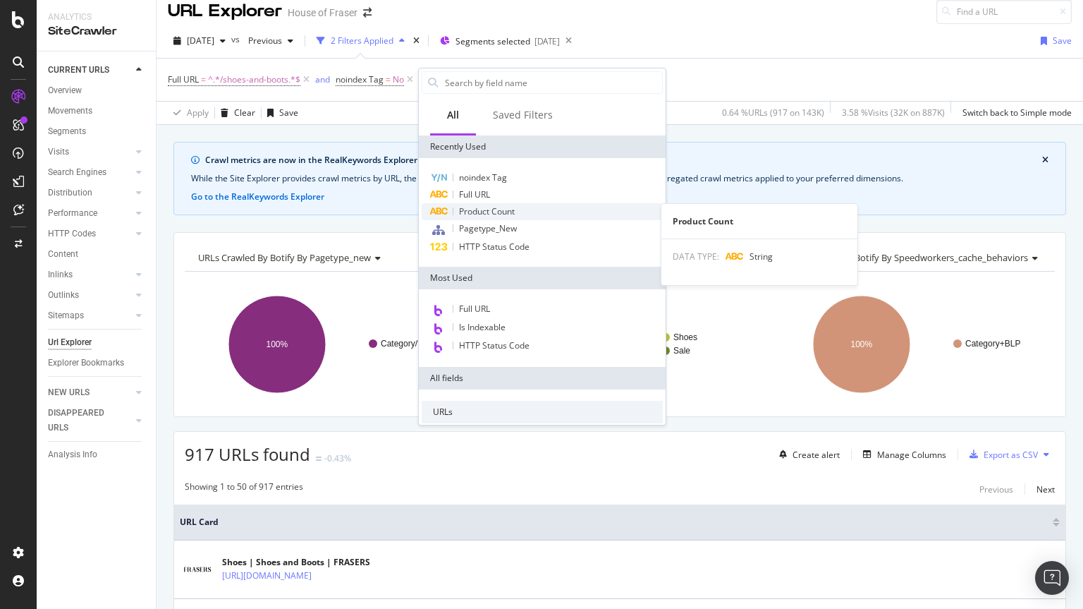
click at [466, 216] on span "Product Count" at bounding box center [487, 211] width 56 height 12
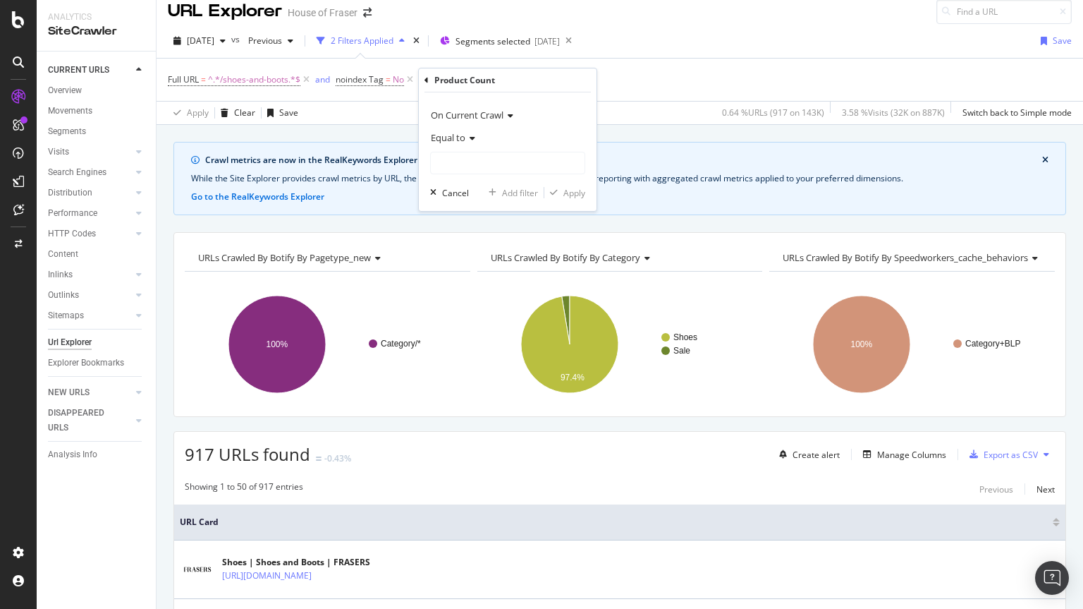
click at [453, 138] on span "Equal to" at bounding box center [448, 137] width 35 height 13
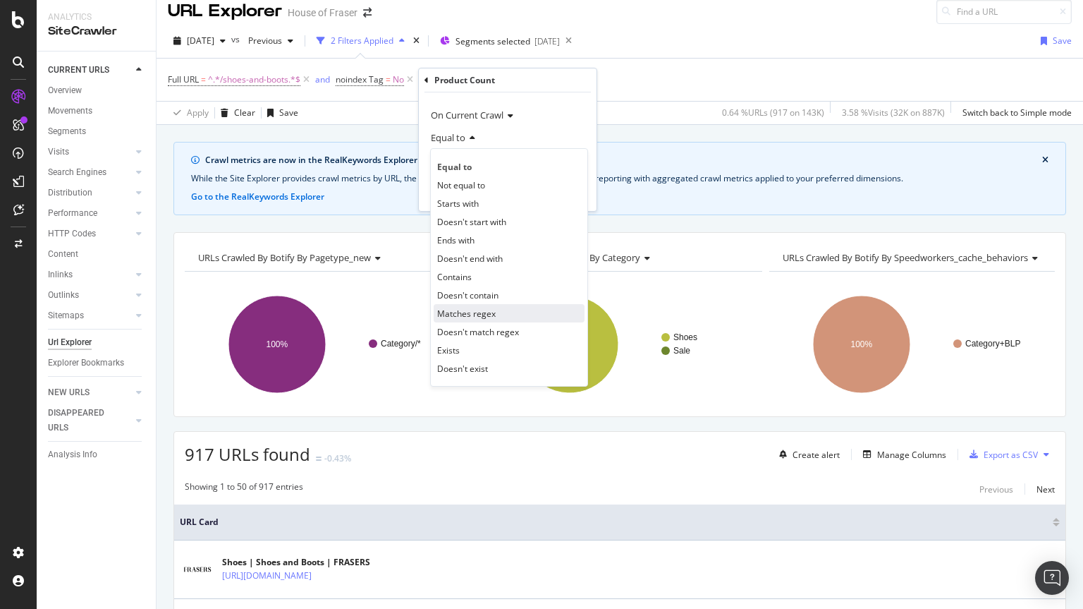
click at [469, 316] on span "Matches regex" at bounding box center [466, 313] width 59 height 12
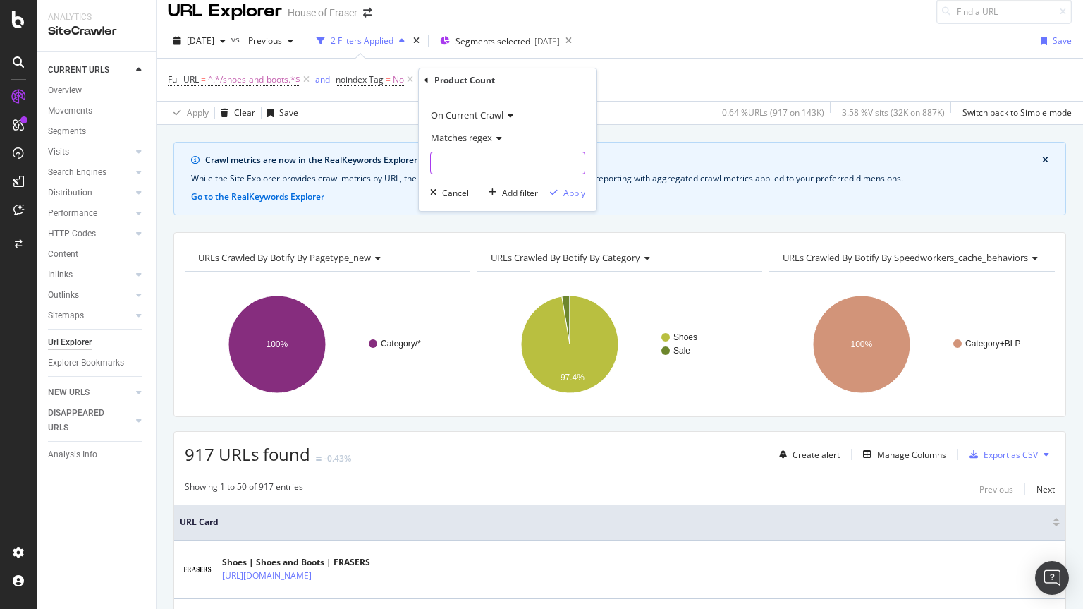
click at [469, 164] on input "text" at bounding box center [508, 163] width 154 height 23
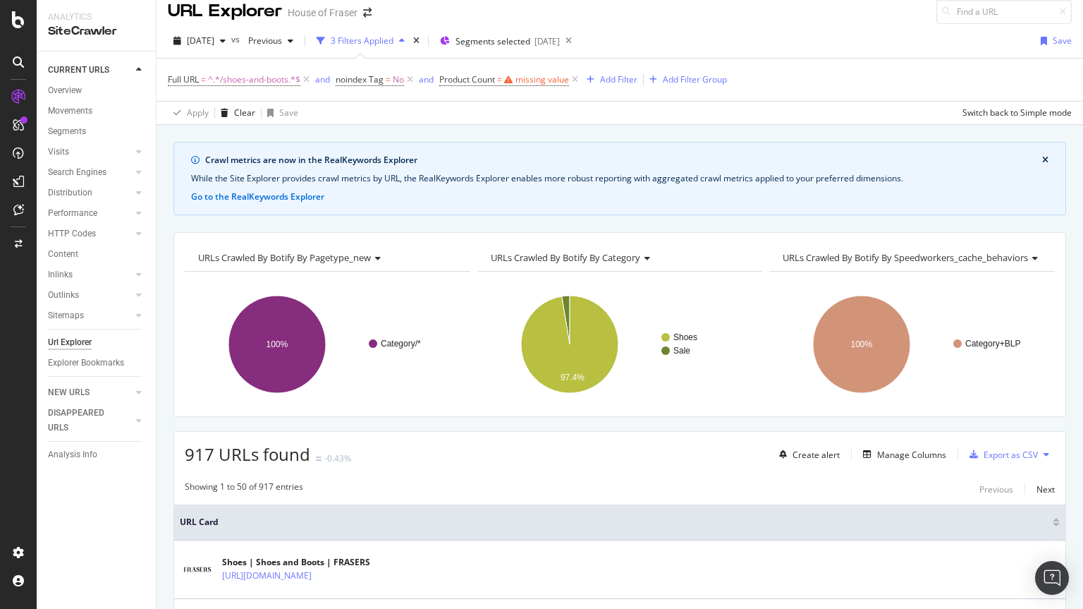
click at [628, 86] on div "Full URL = ^.*/shoes-and-boots.*$ and noindex Tag = No and Product Count = miss…" at bounding box center [620, 80] width 904 height 42
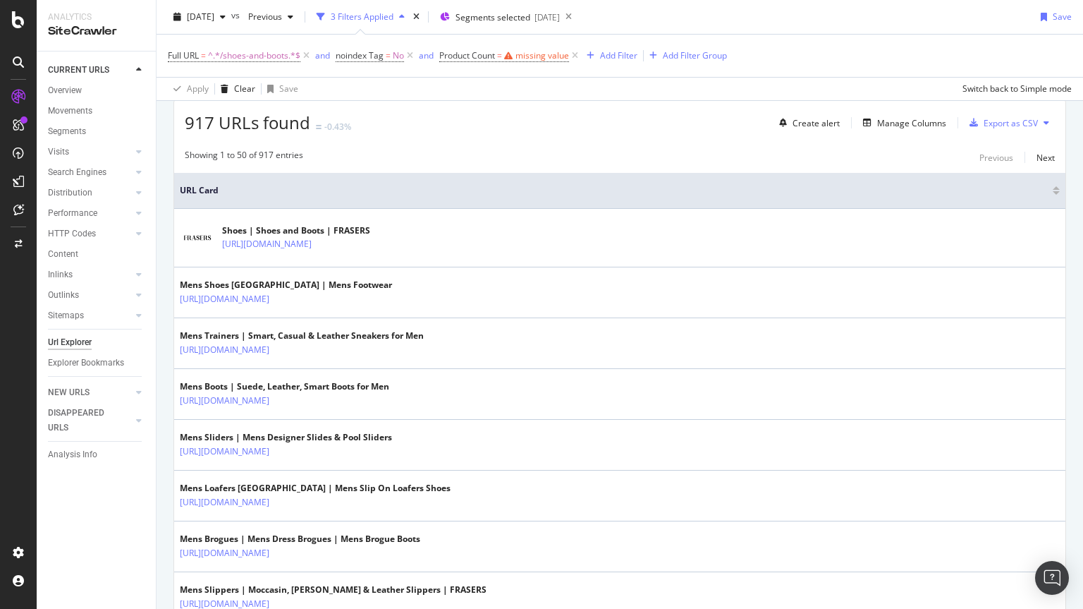
scroll to position [327, 0]
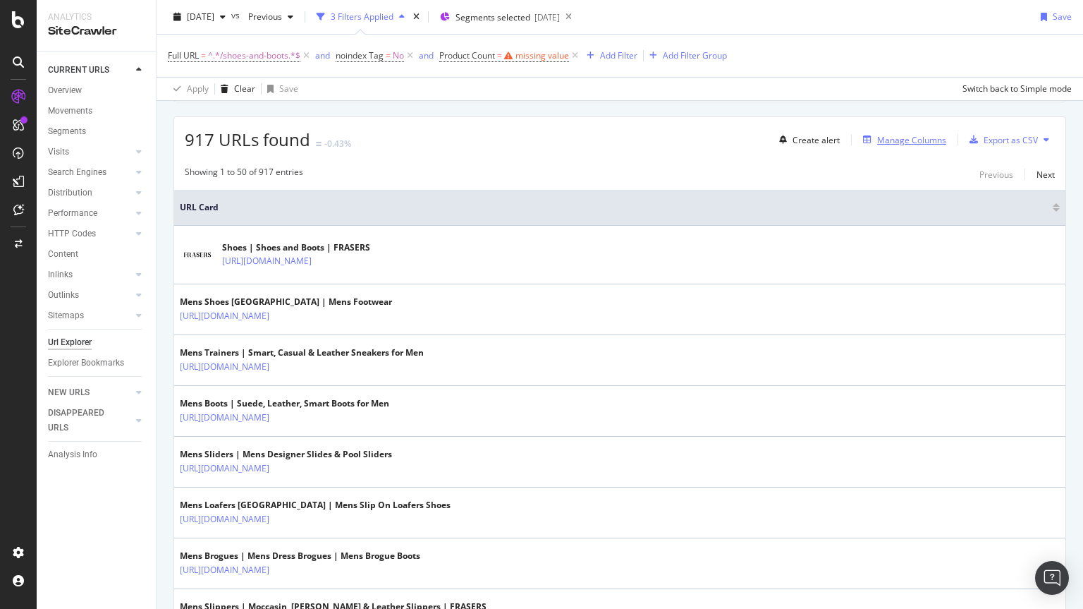
click at [901, 134] on div "Manage Columns" at bounding box center [911, 140] width 69 height 12
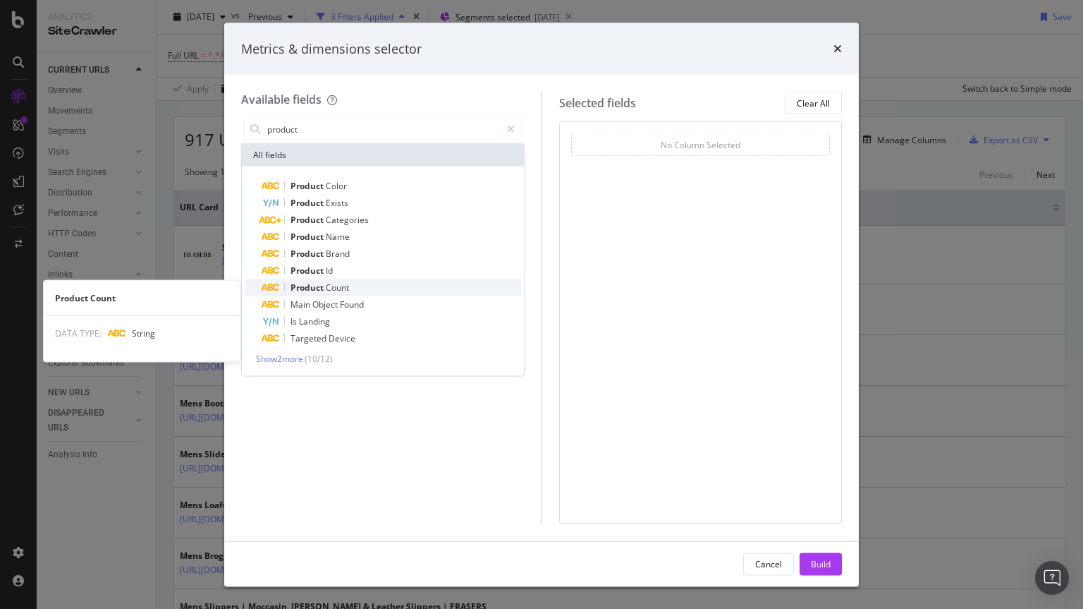
type input "product"
click at [355, 284] on div "Product Count" at bounding box center [392, 287] width 260 height 17
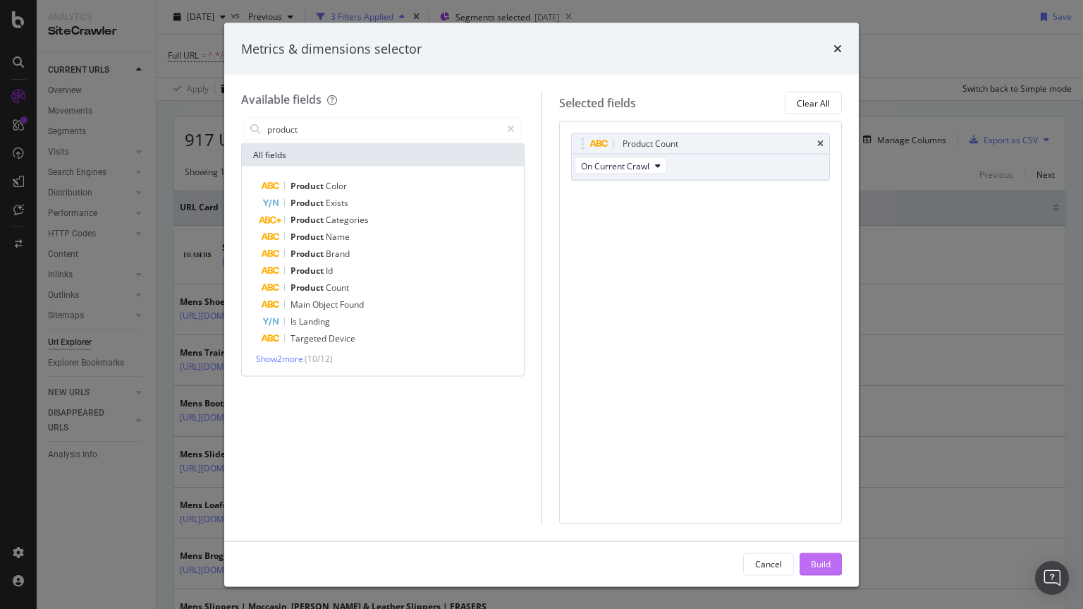
click at [808, 566] on button "Build" at bounding box center [821, 563] width 42 height 23
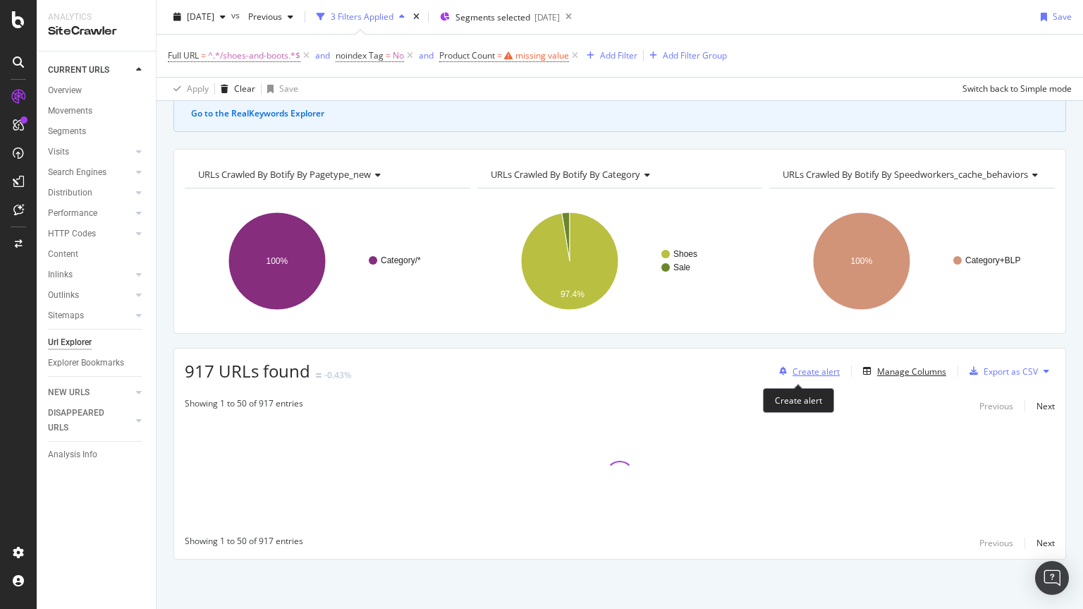
scroll to position [95, 0]
click at [581, 54] on icon at bounding box center [575, 56] width 12 height 14
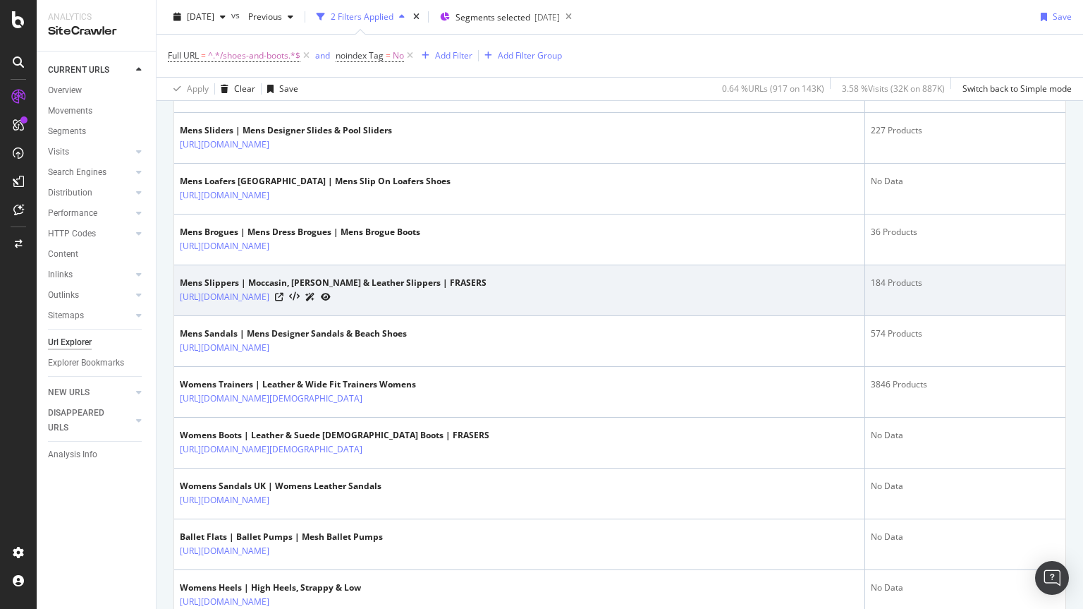
scroll to position [652, 0]
